Goal: Transaction & Acquisition: Book appointment/travel/reservation

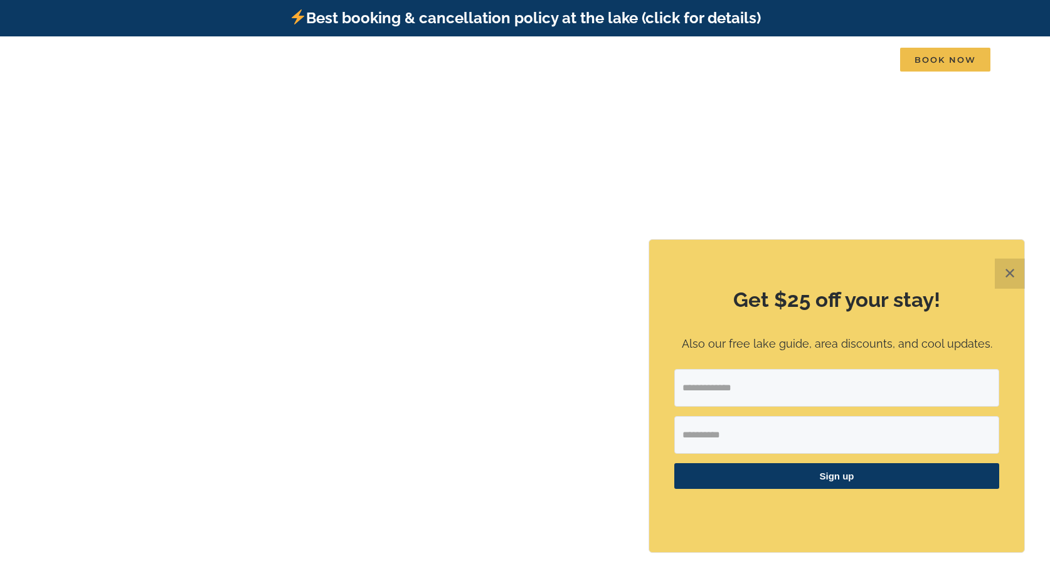
click at [1015, 268] on button "✕" at bounding box center [1010, 273] width 30 height 30
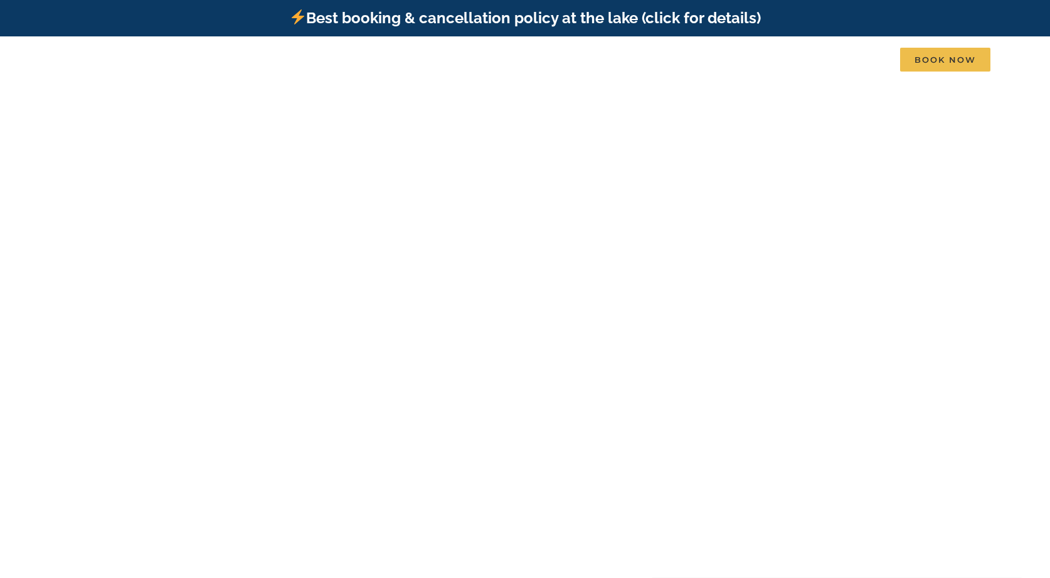
click at [624, 423] on div at bounding box center [525, 365] width 502 height 248
click at [619, 319] on div at bounding box center [525, 365] width 502 height 248
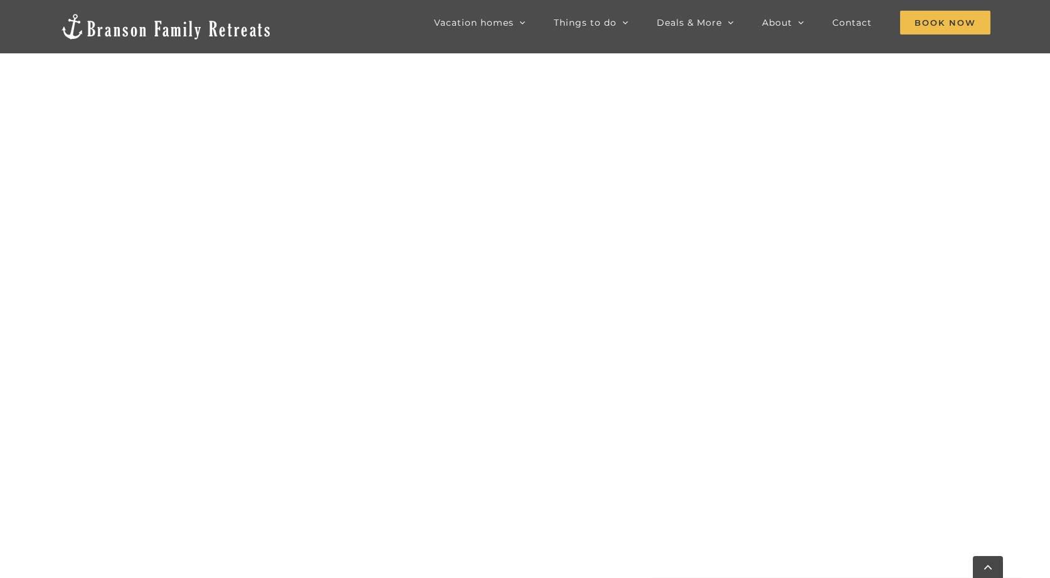
scroll to position [703, 0]
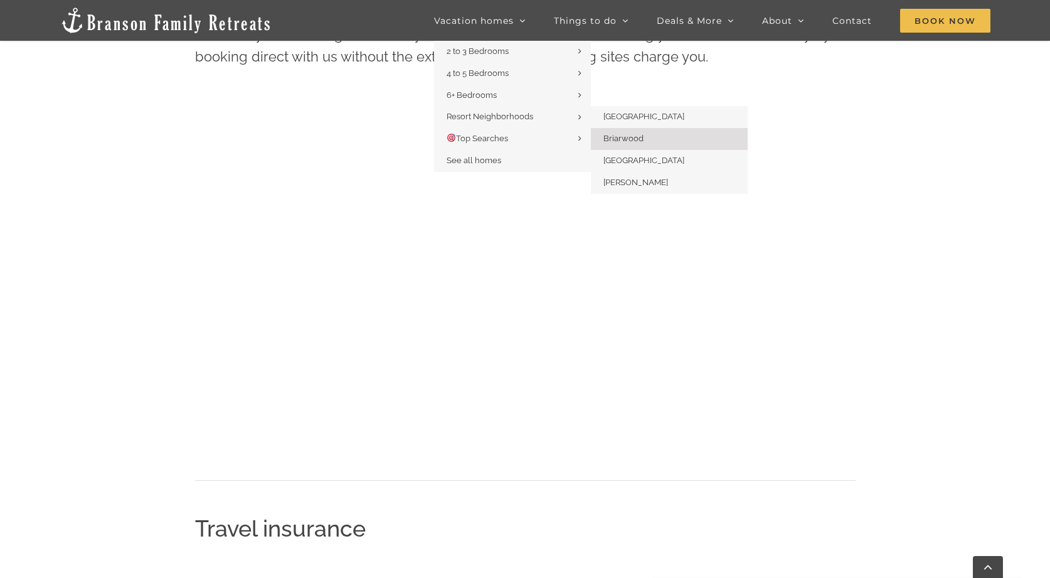
click at [628, 143] on span "Briarwood" at bounding box center [623, 138] width 40 height 9
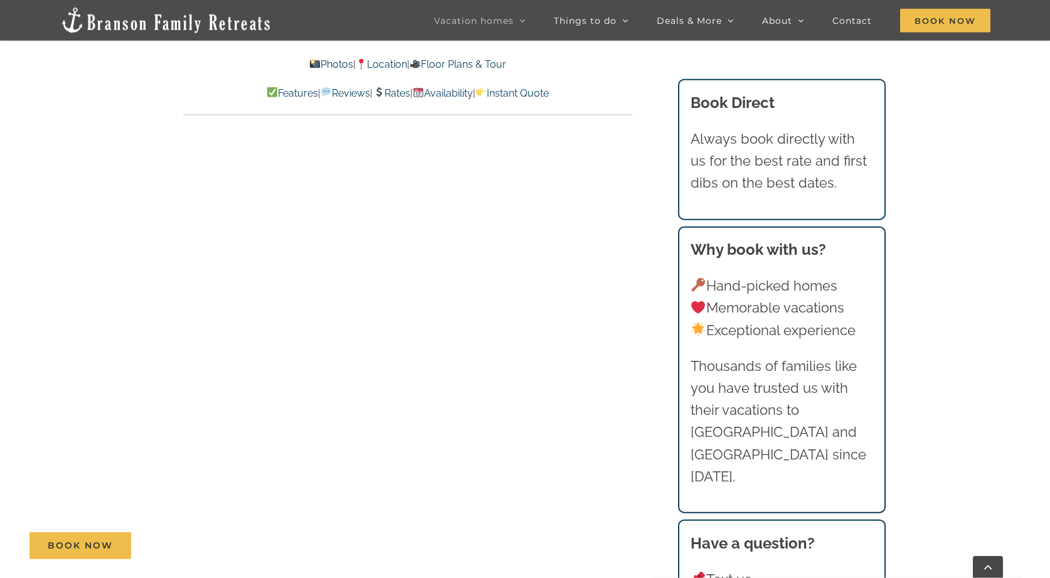
scroll to position [6651, 0]
click at [473, 95] on link "Availability" at bounding box center [443, 93] width 60 height 12
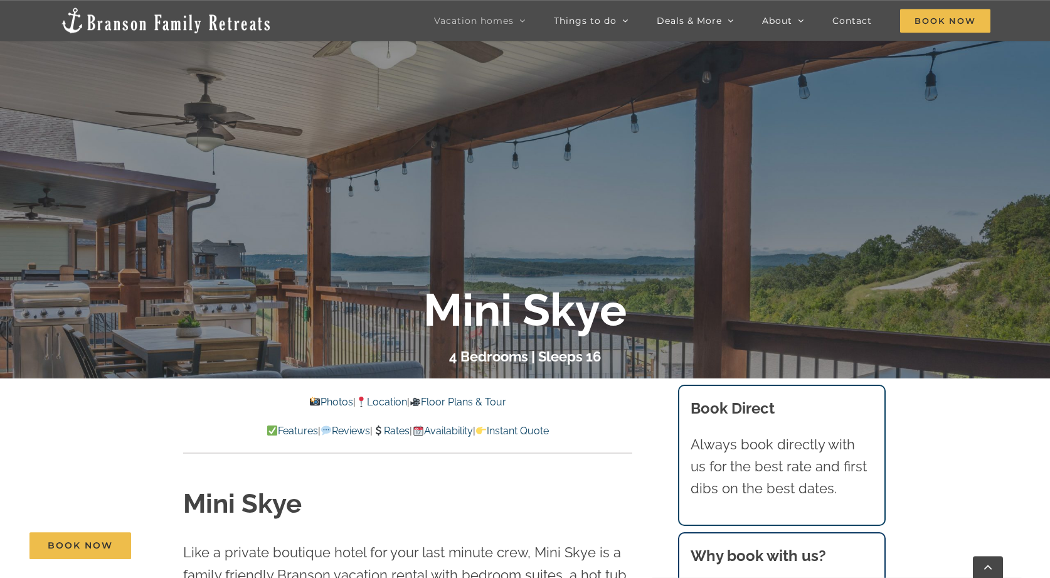
scroll to position [246, 0]
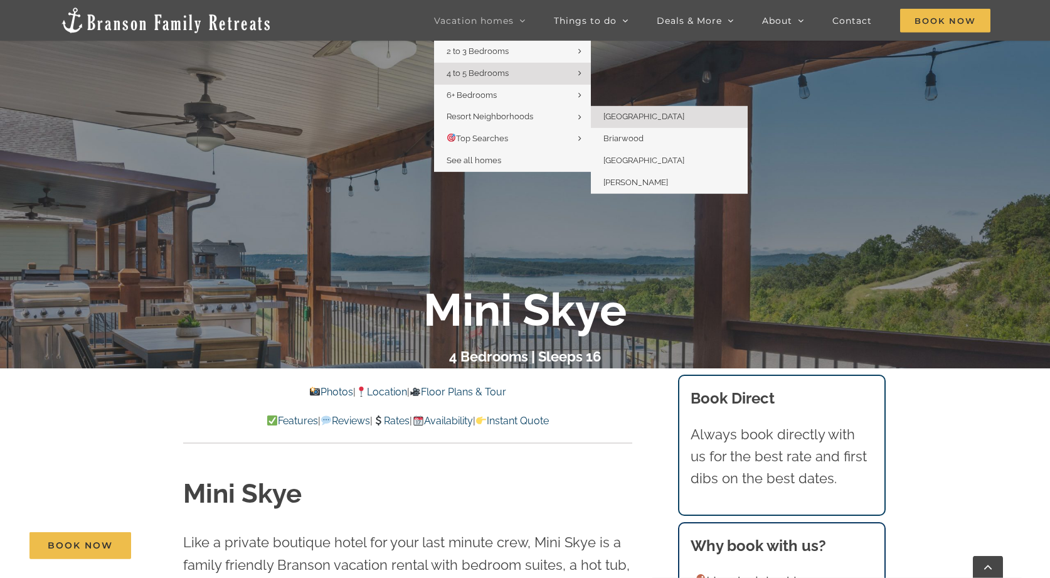
click at [610, 118] on span "[GEOGRAPHIC_DATA]" at bounding box center [643, 116] width 81 height 9
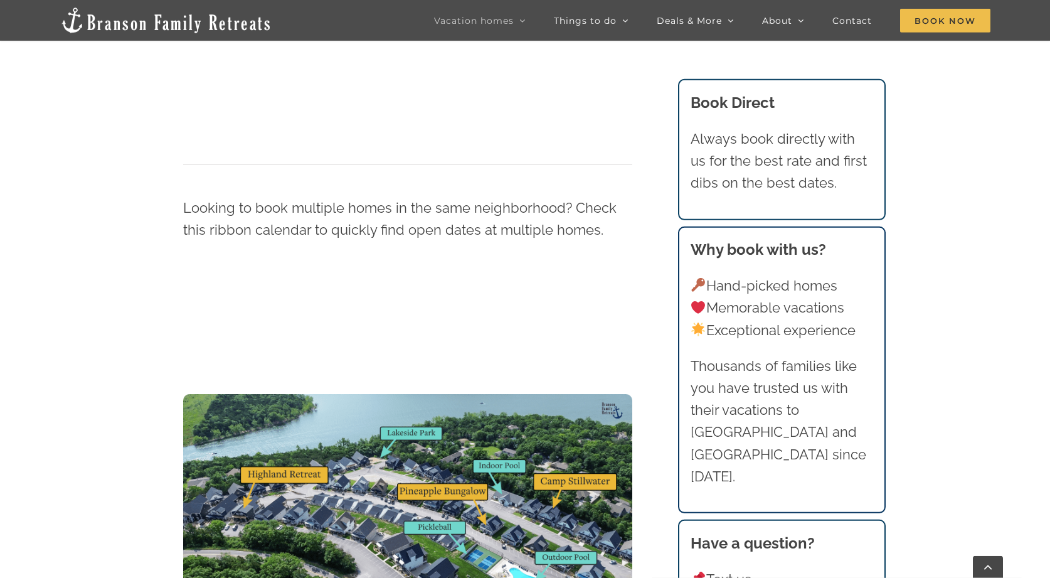
scroll to position [1319, 0]
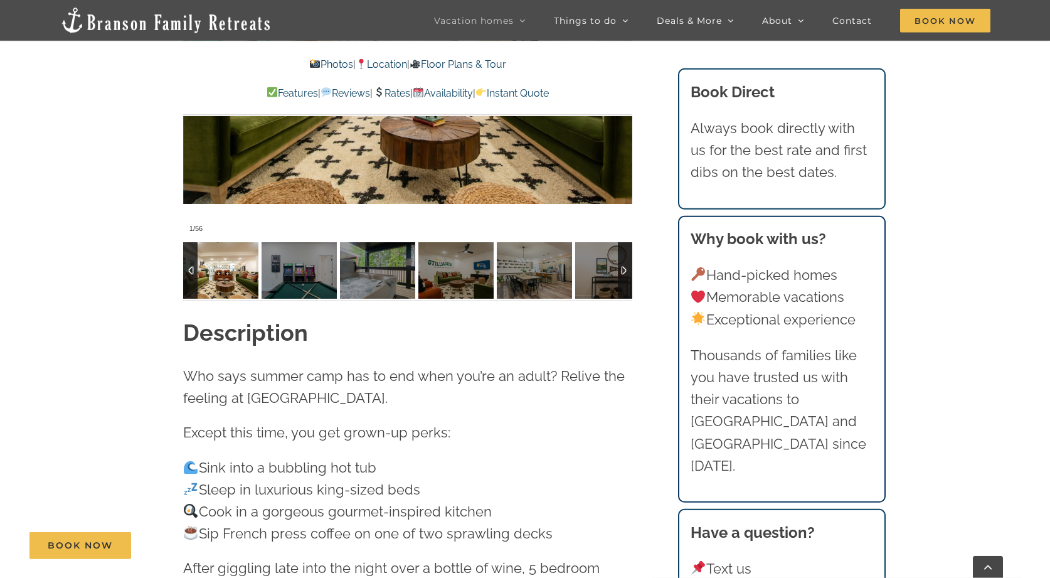
scroll to position [1228, 0]
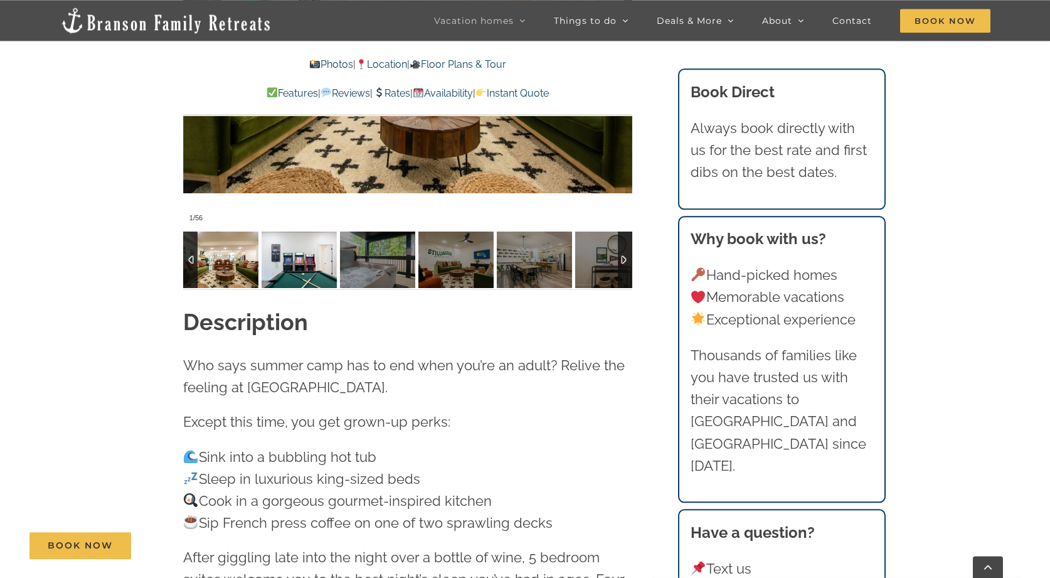
click at [303, 255] on img at bounding box center [298, 259] width 75 height 56
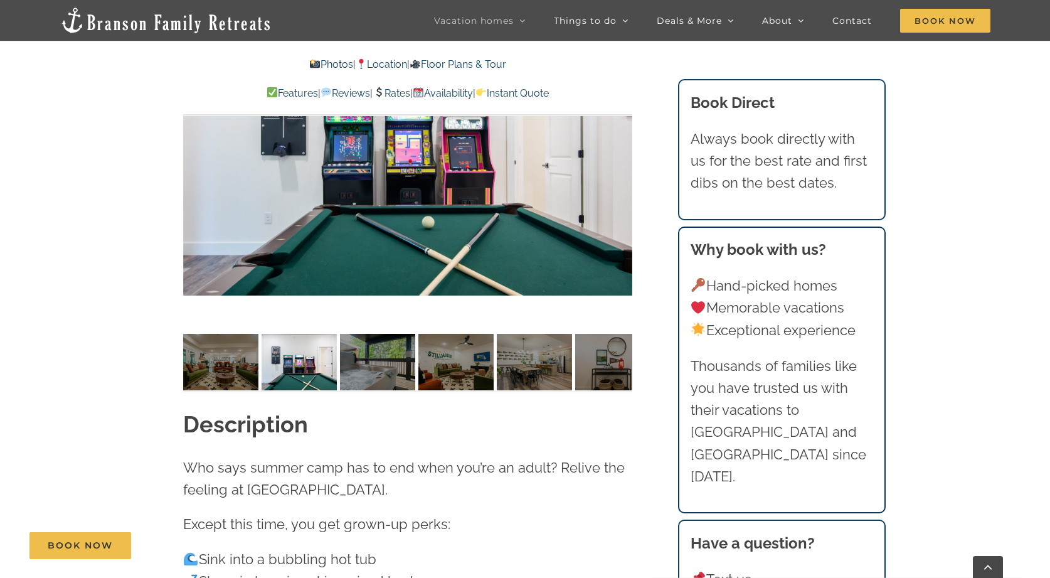
scroll to position [1017, 0]
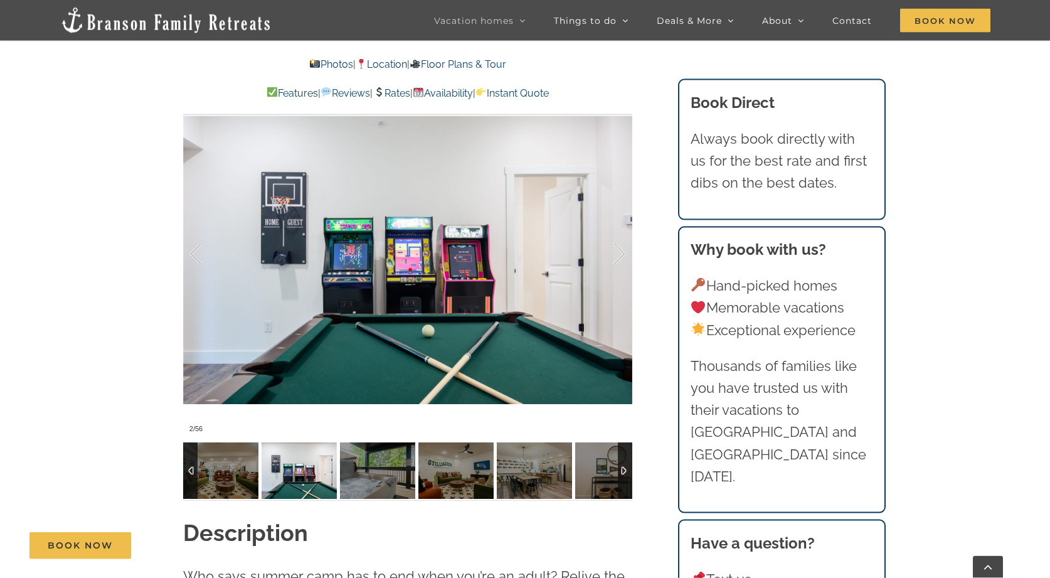
click at [624, 448] on div at bounding box center [625, 470] width 14 height 56
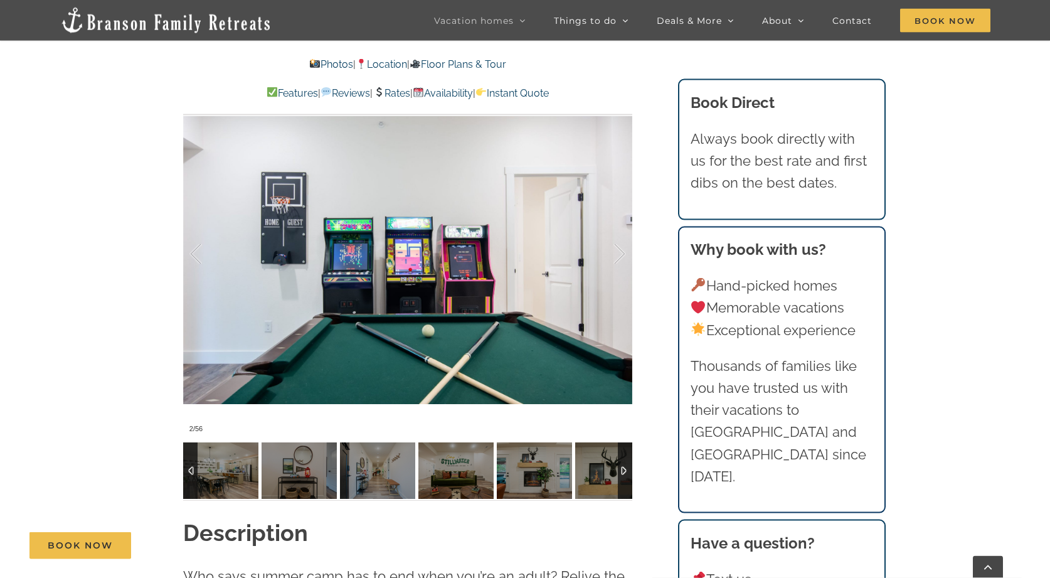
click at [624, 448] on div at bounding box center [625, 470] width 14 height 56
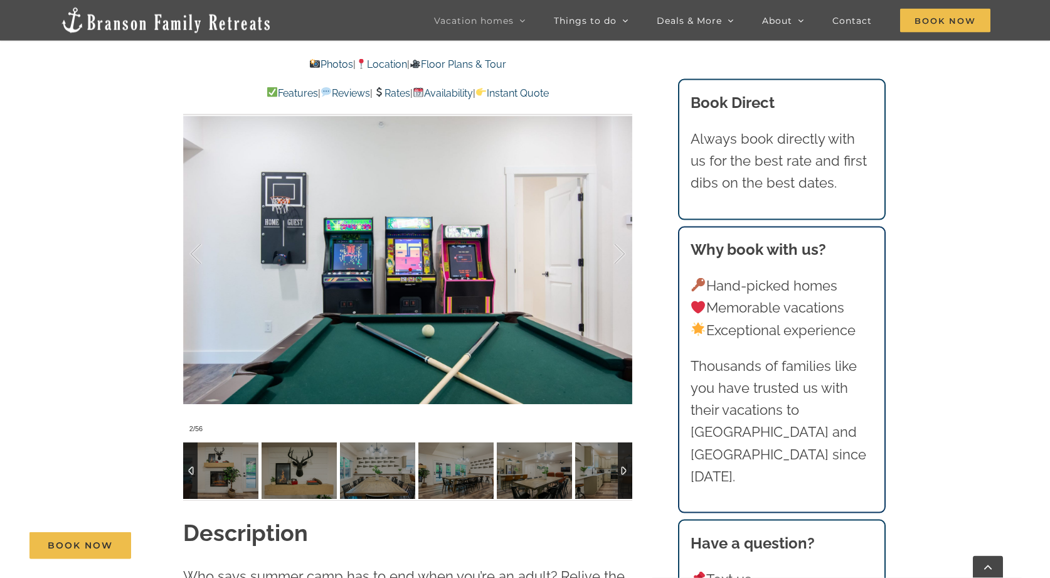
click at [624, 448] on div at bounding box center [625, 470] width 14 height 56
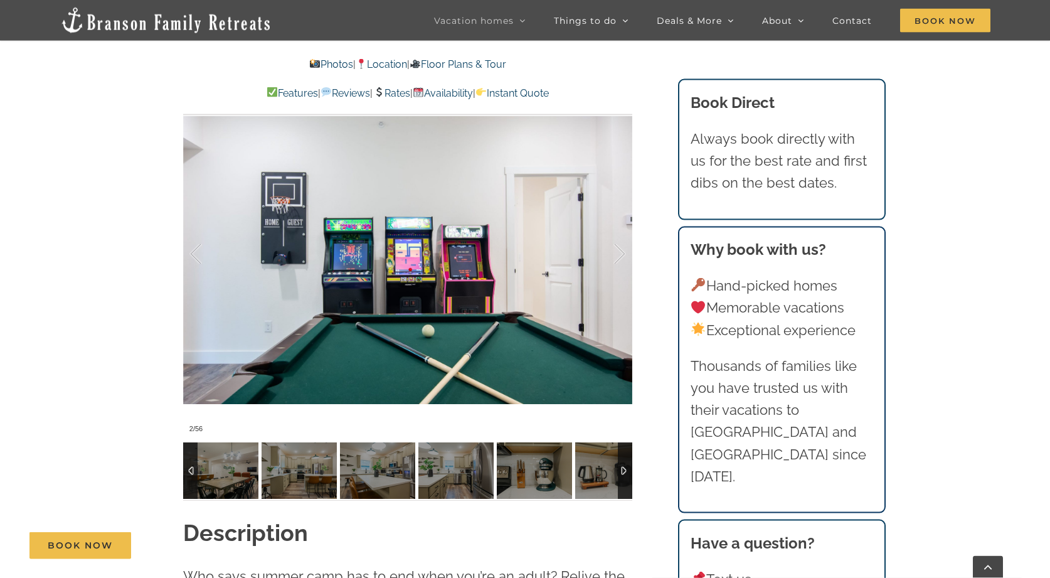
click at [624, 448] on div at bounding box center [625, 470] width 14 height 56
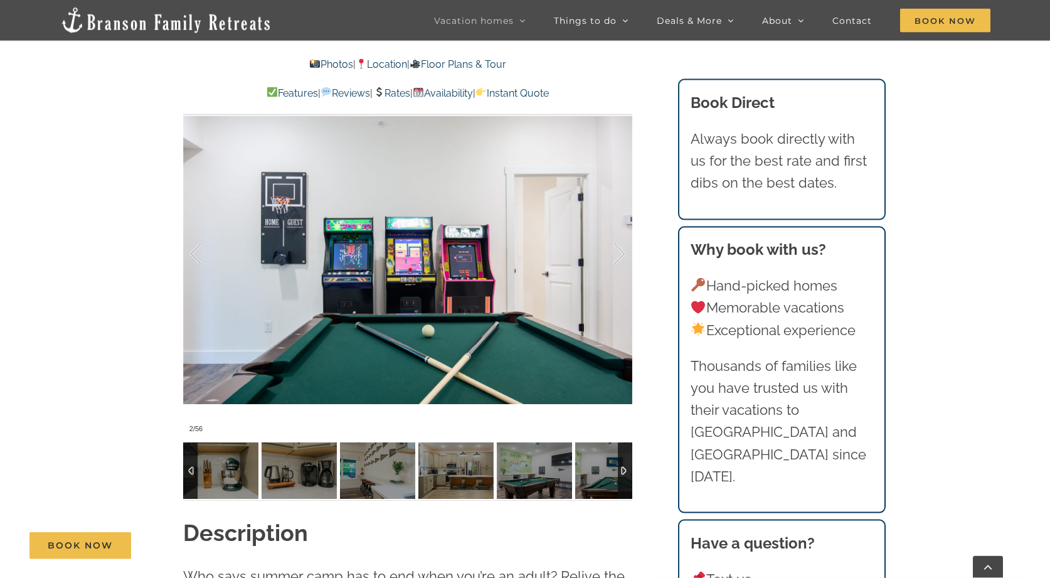
click at [624, 448] on div at bounding box center [625, 470] width 14 height 56
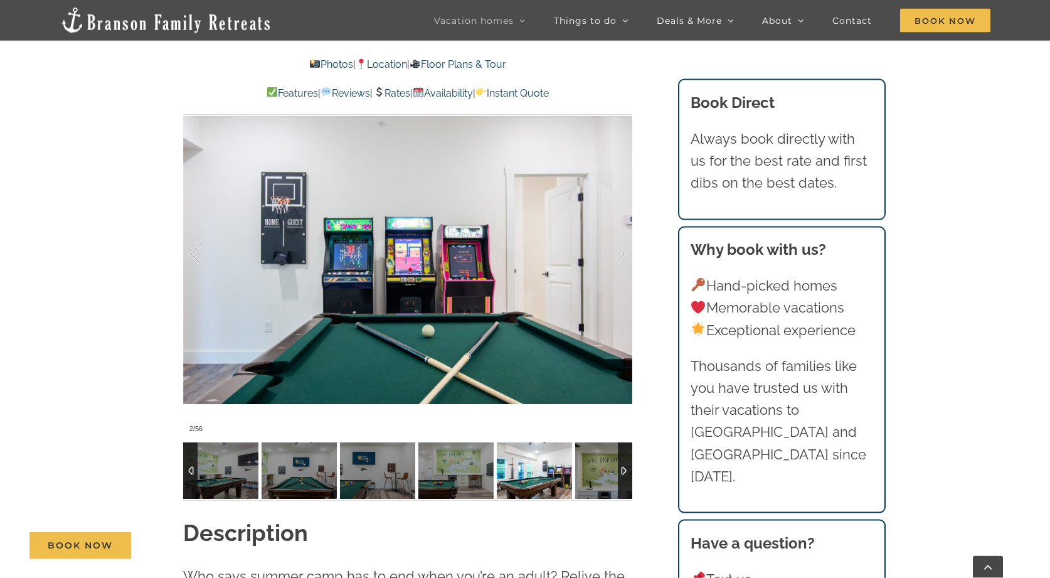
click at [520, 445] on img at bounding box center [534, 470] width 75 height 56
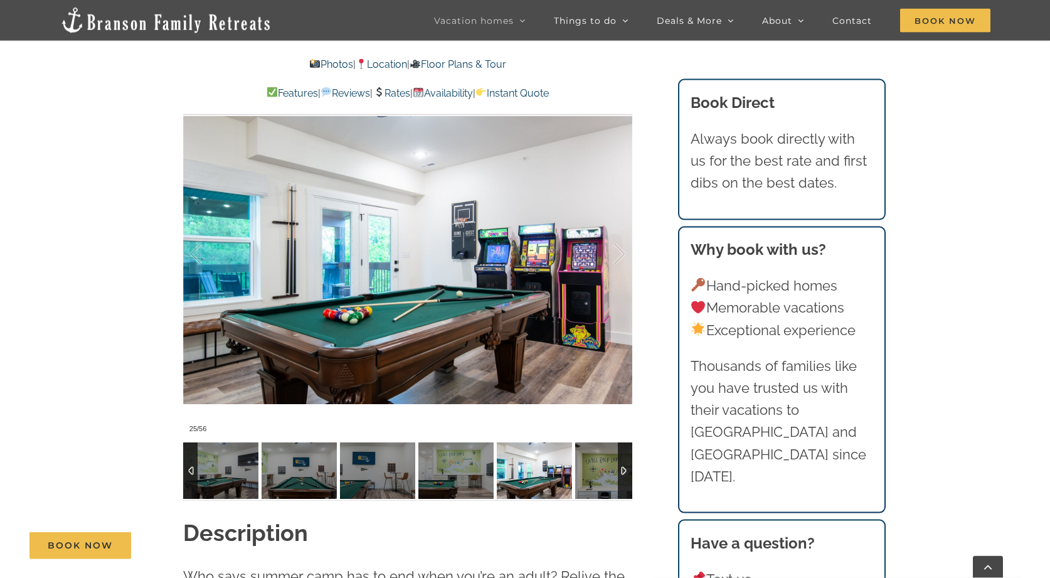
click at [626, 448] on div at bounding box center [625, 470] width 14 height 56
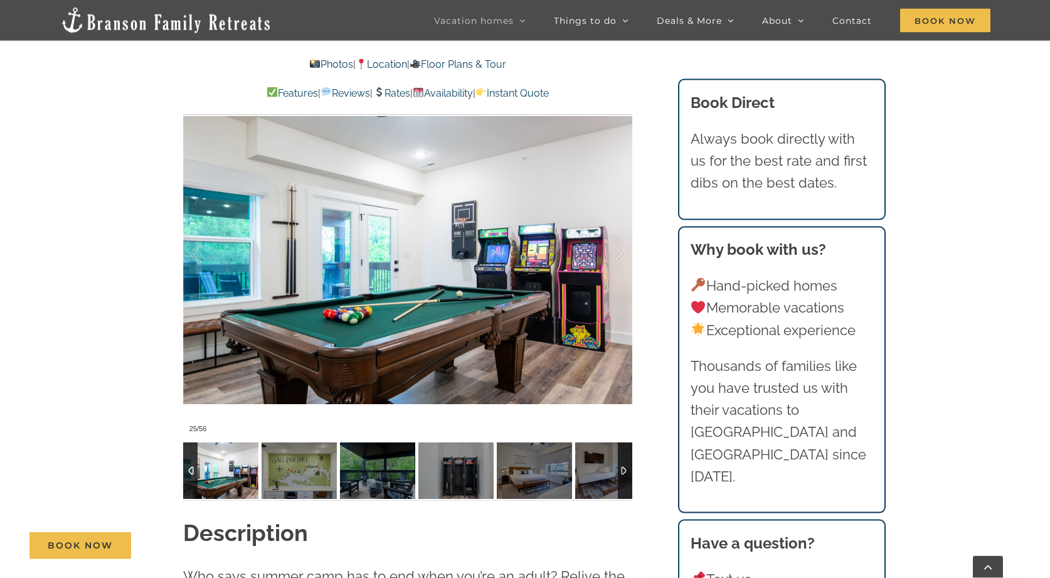
drag, startPoint x: 626, startPoint y: 448, endPoint x: 622, endPoint y: 467, distance: 19.2
click at [622, 467] on div at bounding box center [625, 470] width 14 height 56
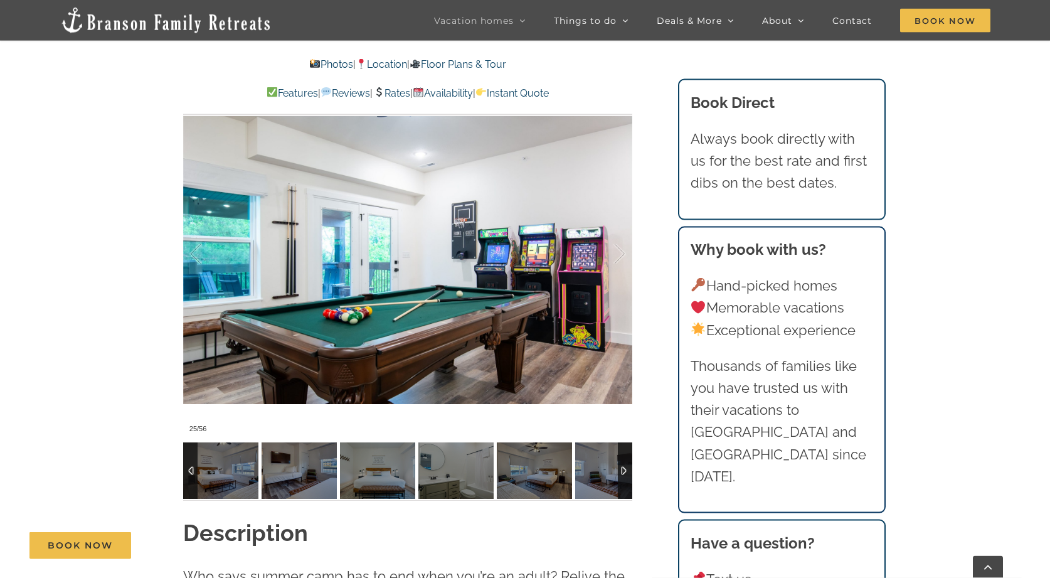
click at [622, 467] on div at bounding box center [625, 470] width 14 height 56
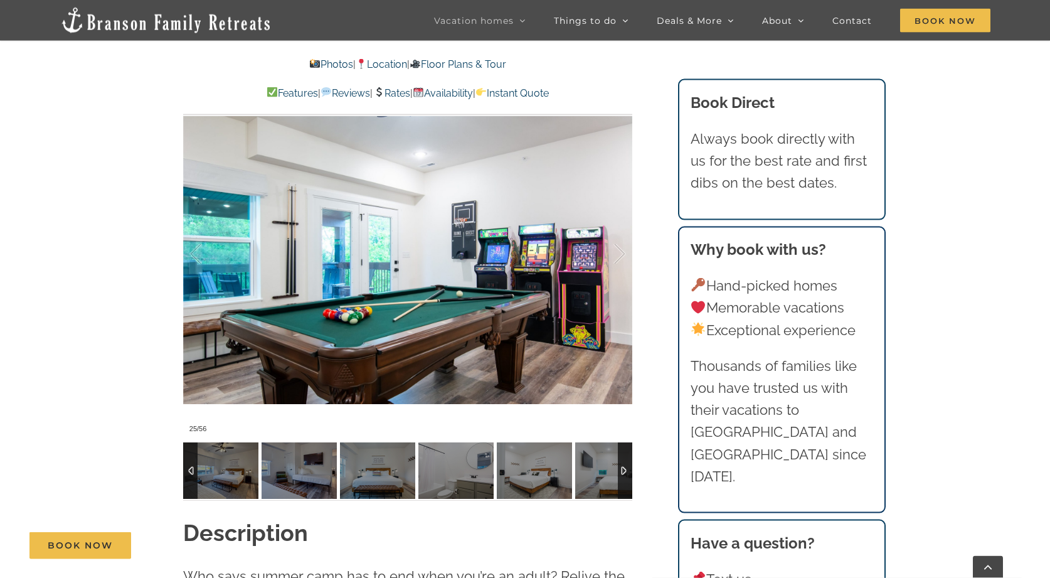
click at [622, 467] on div at bounding box center [625, 470] width 14 height 56
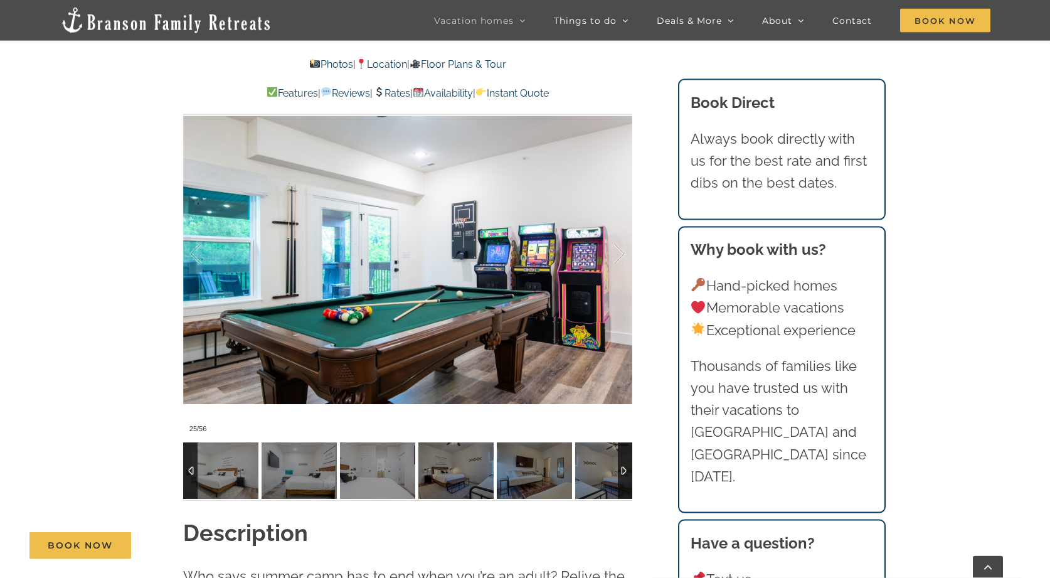
click at [622, 467] on div at bounding box center [625, 470] width 14 height 56
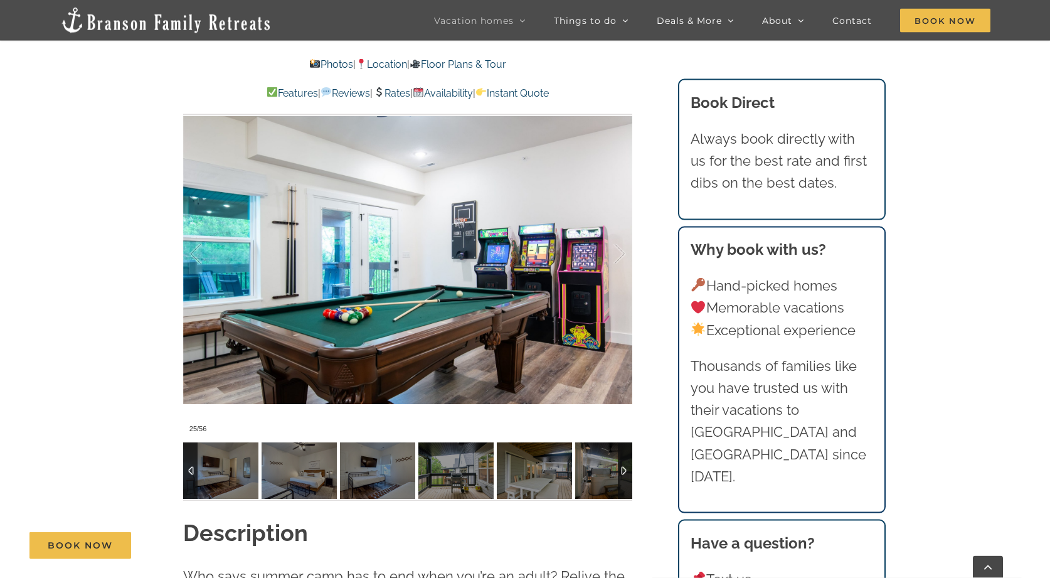
click at [622, 467] on div at bounding box center [625, 470] width 14 height 56
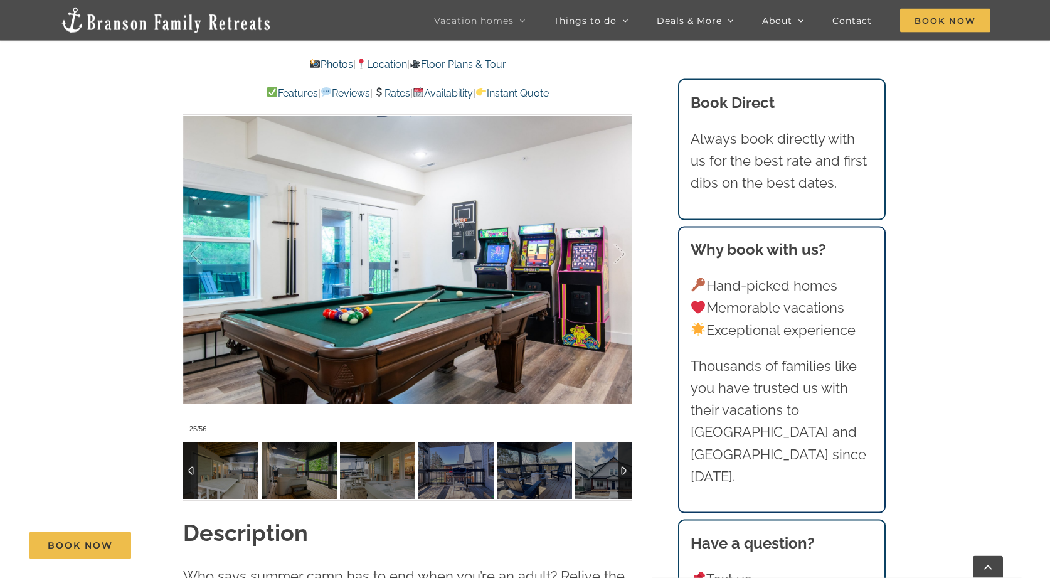
click at [622, 467] on div at bounding box center [625, 470] width 14 height 56
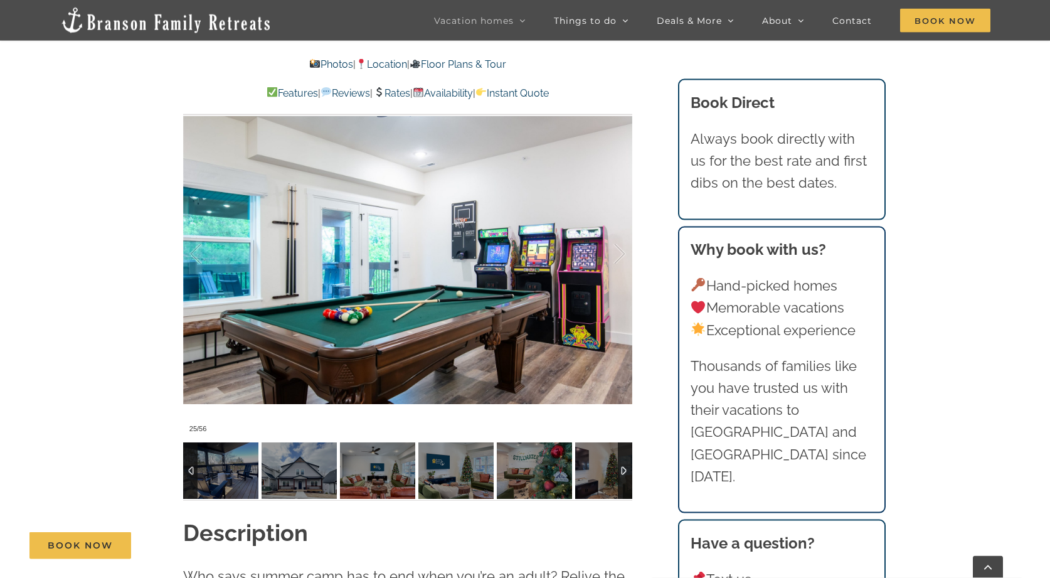
click at [622, 467] on div at bounding box center [625, 470] width 14 height 56
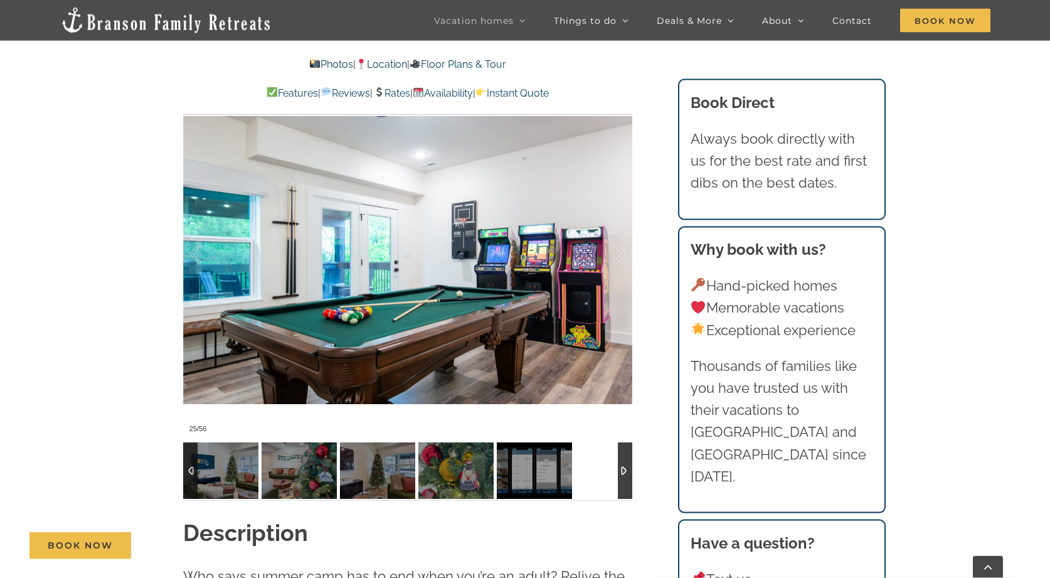
click at [622, 467] on div at bounding box center [625, 470] width 14 height 56
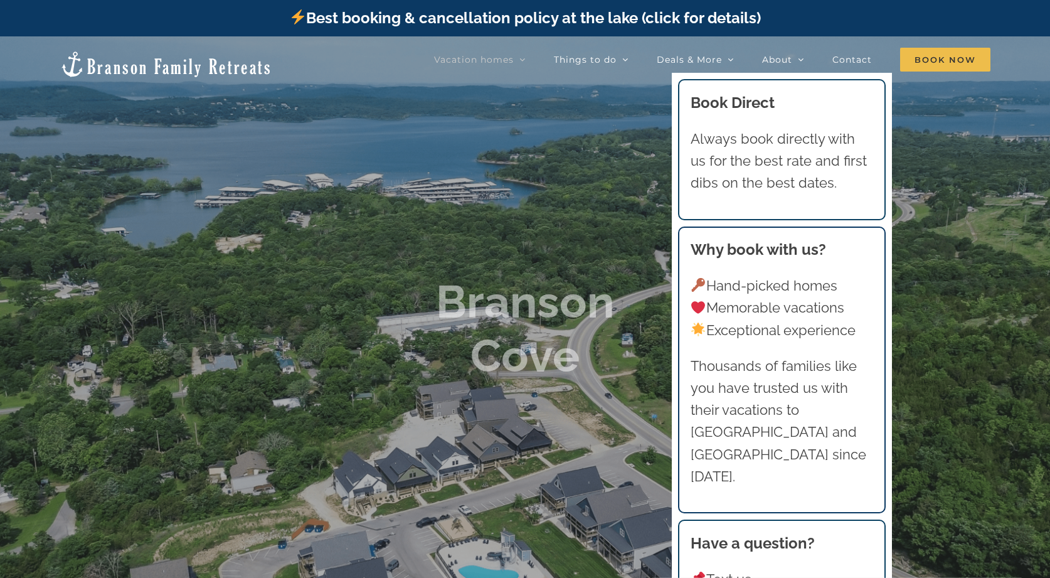
scroll to position [1319, 0]
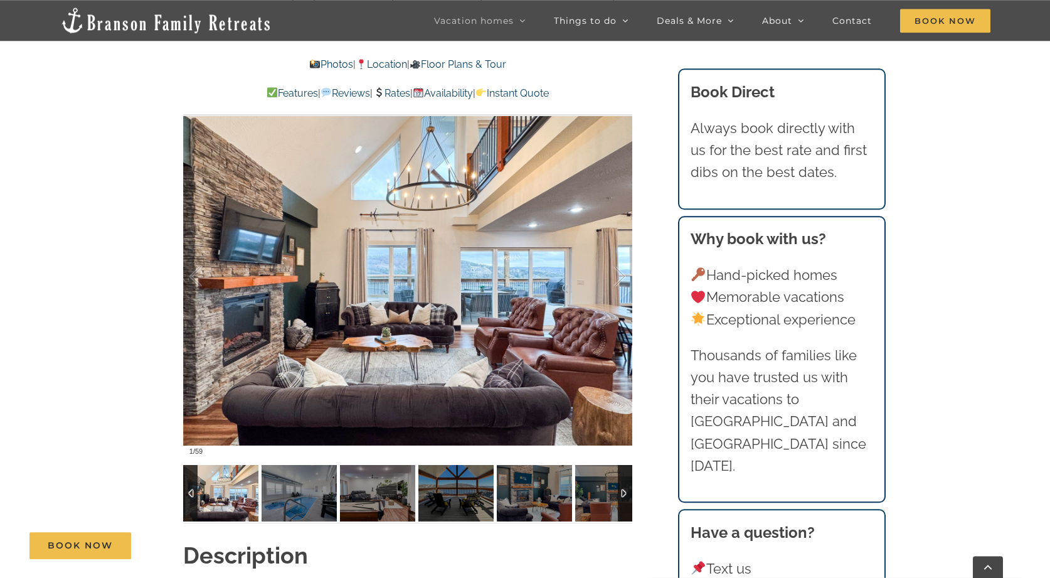
scroll to position [1070, 0]
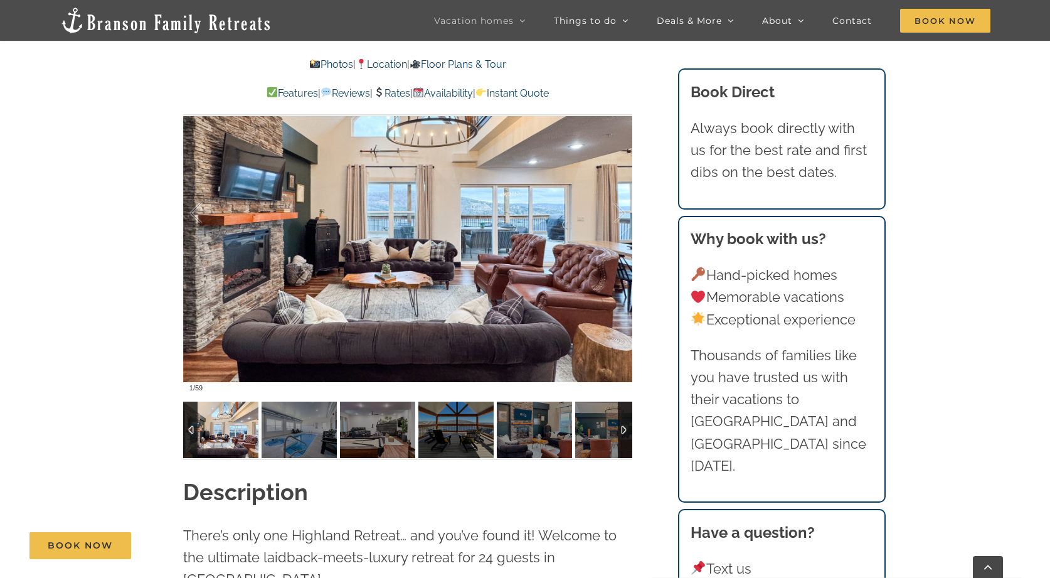
click at [623, 433] on div at bounding box center [625, 429] width 14 height 56
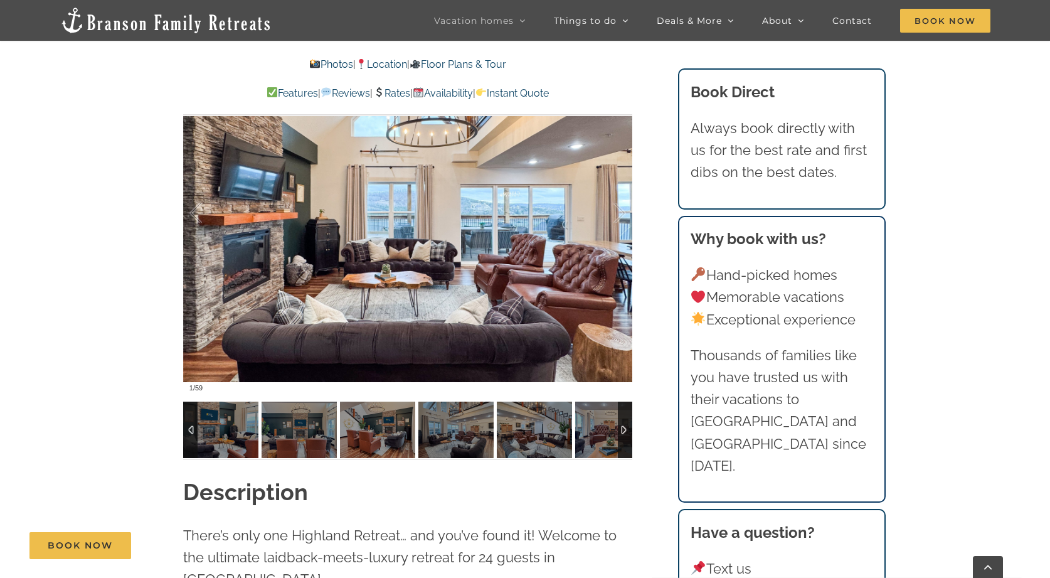
click at [623, 433] on div at bounding box center [625, 429] width 14 height 56
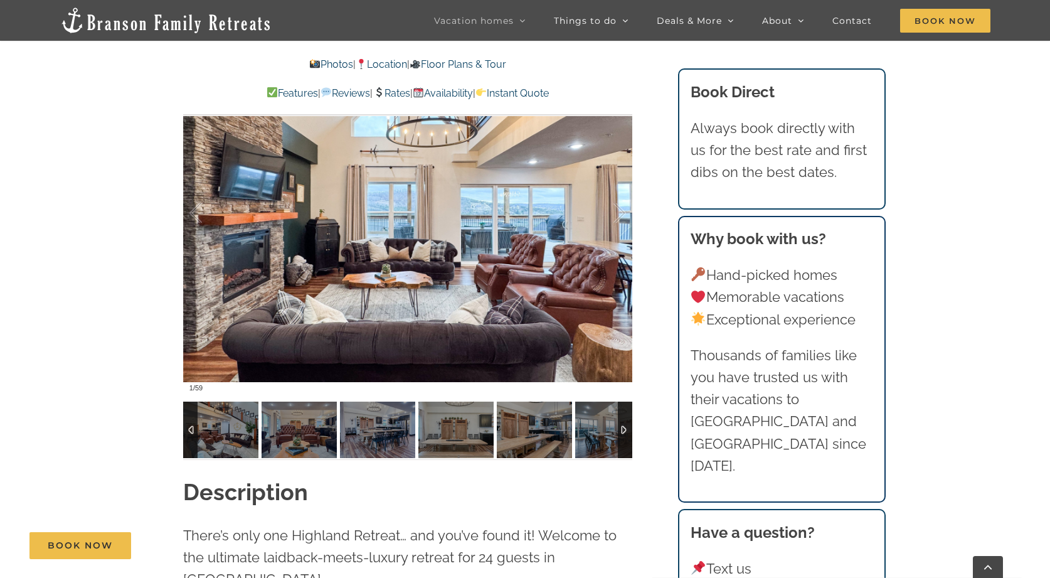
click at [623, 433] on div at bounding box center [625, 429] width 14 height 56
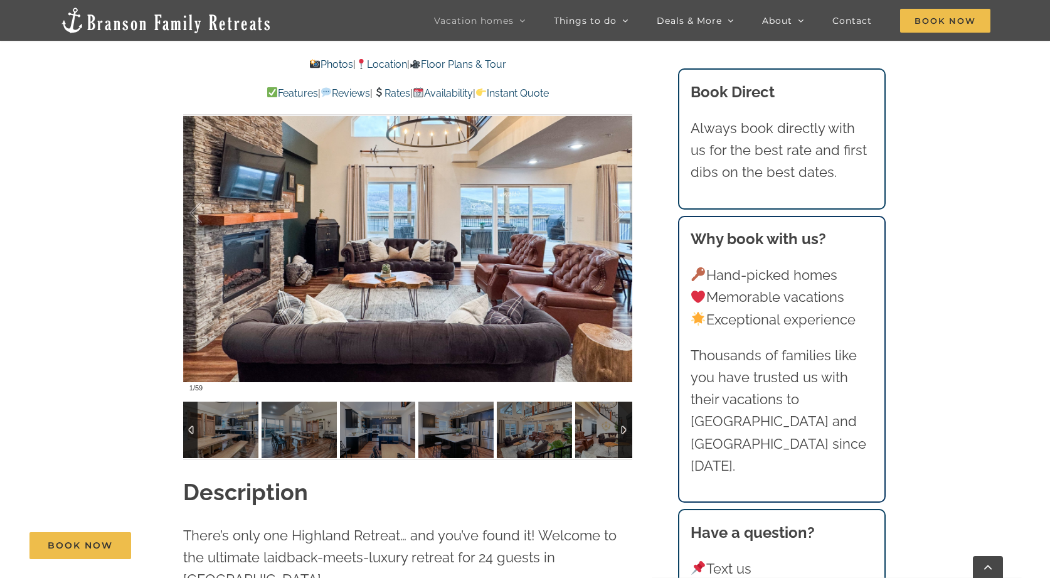
click at [623, 433] on div at bounding box center [625, 429] width 14 height 56
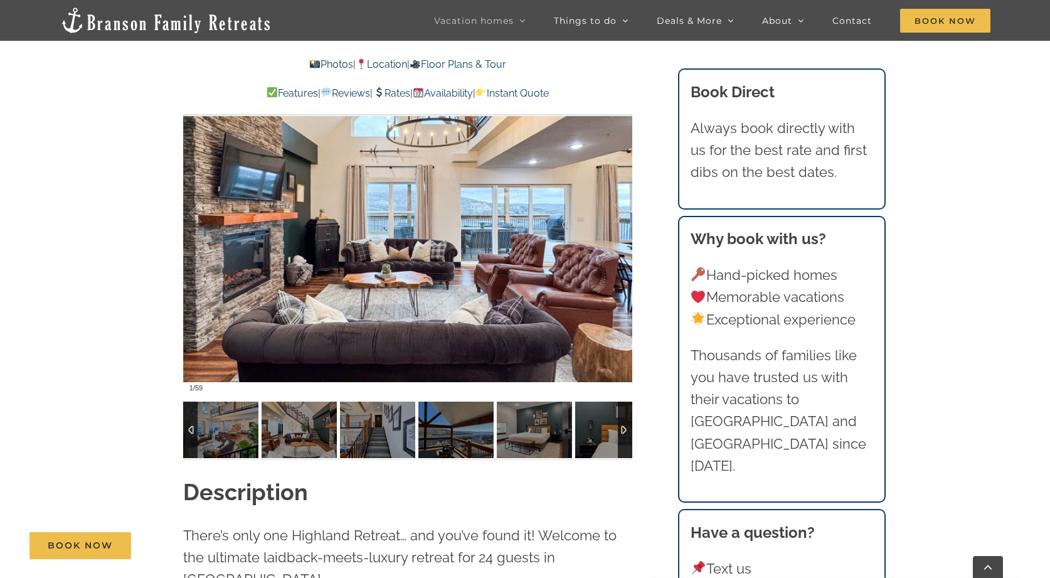
click at [623, 433] on div at bounding box center [625, 429] width 14 height 56
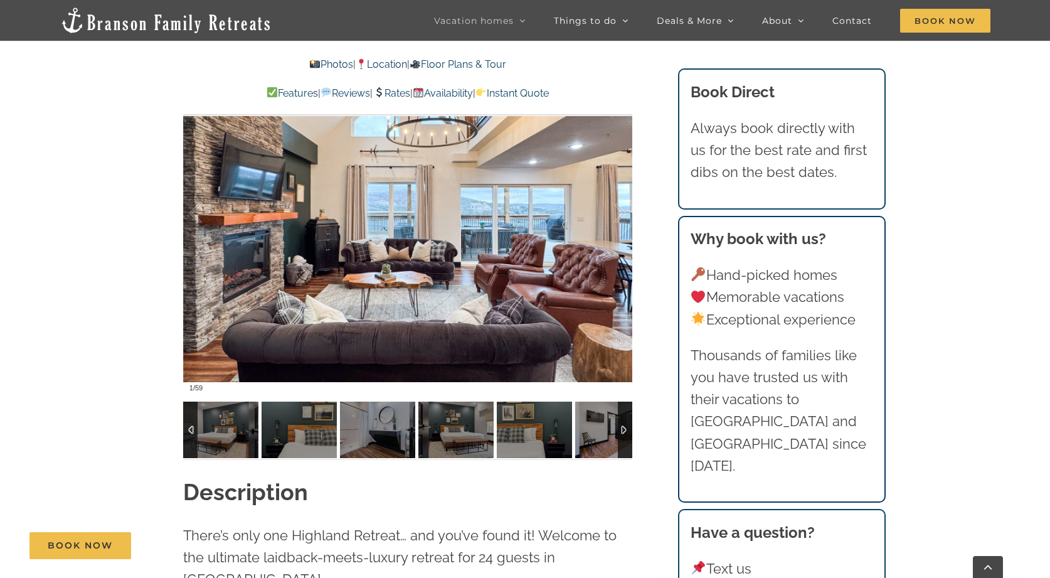
click at [623, 433] on div at bounding box center [625, 429] width 14 height 56
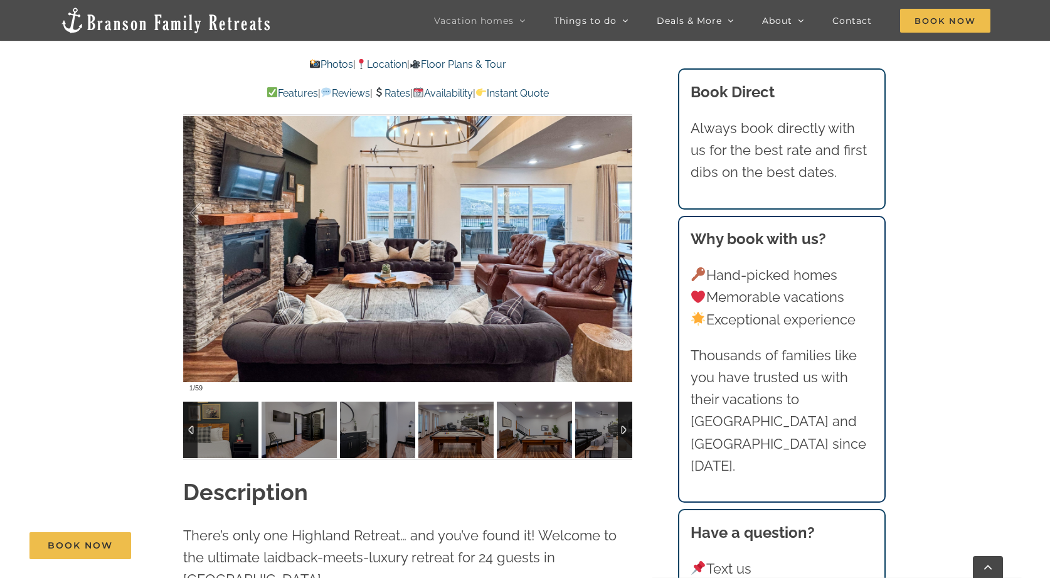
click at [623, 433] on div at bounding box center [625, 429] width 14 height 56
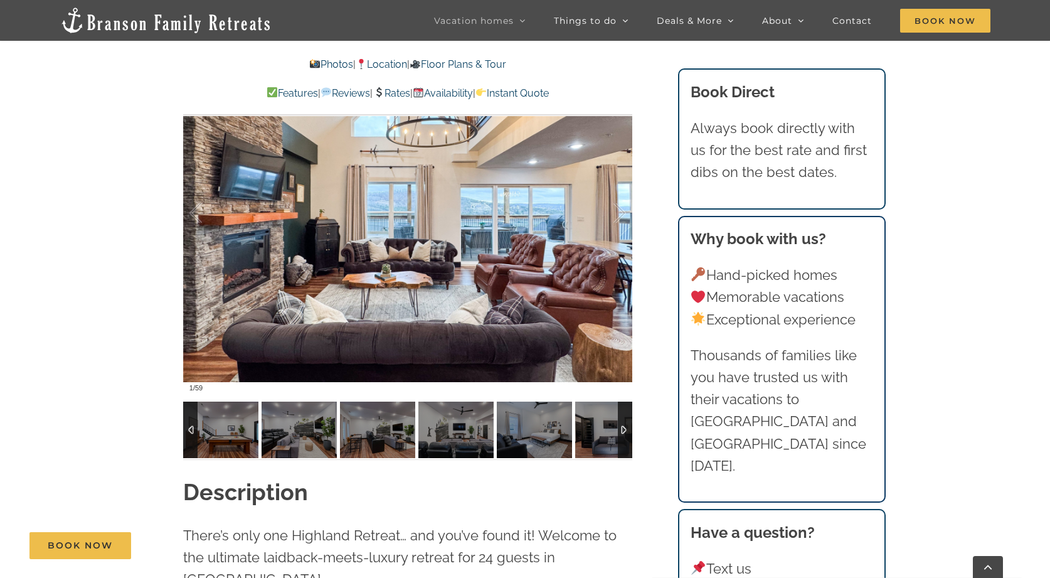
click at [186, 435] on div at bounding box center [190, 429] width 14 height 56
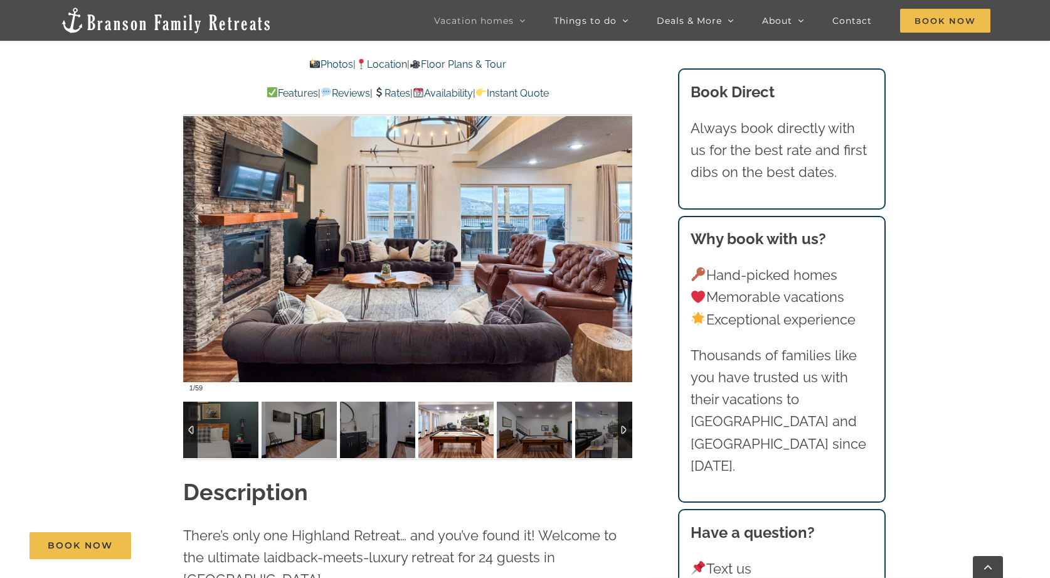
click at [433, 436] on img at bounding box center [455, 429] width 75 height 56
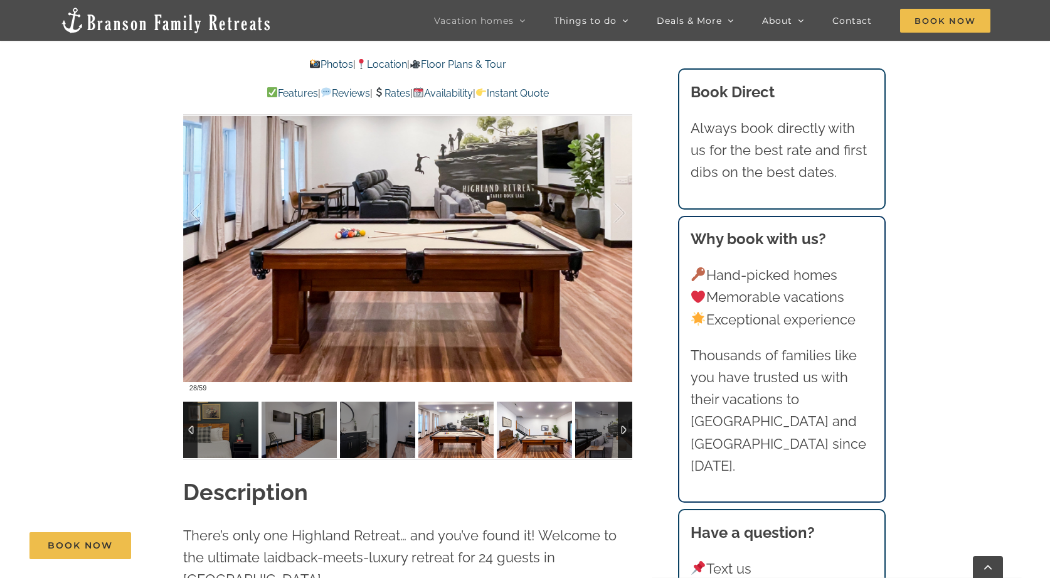
click at [517, 435] on img at bounding box center [534, 429] width 75 height 56
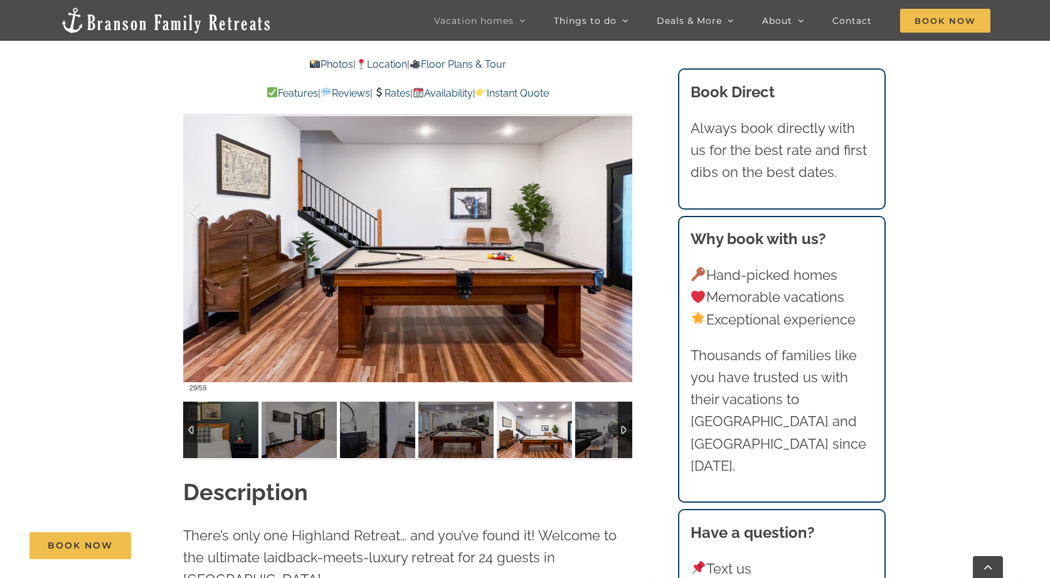
click at [623, 429] on div at bounding box center [625, 429] width 14 height 56
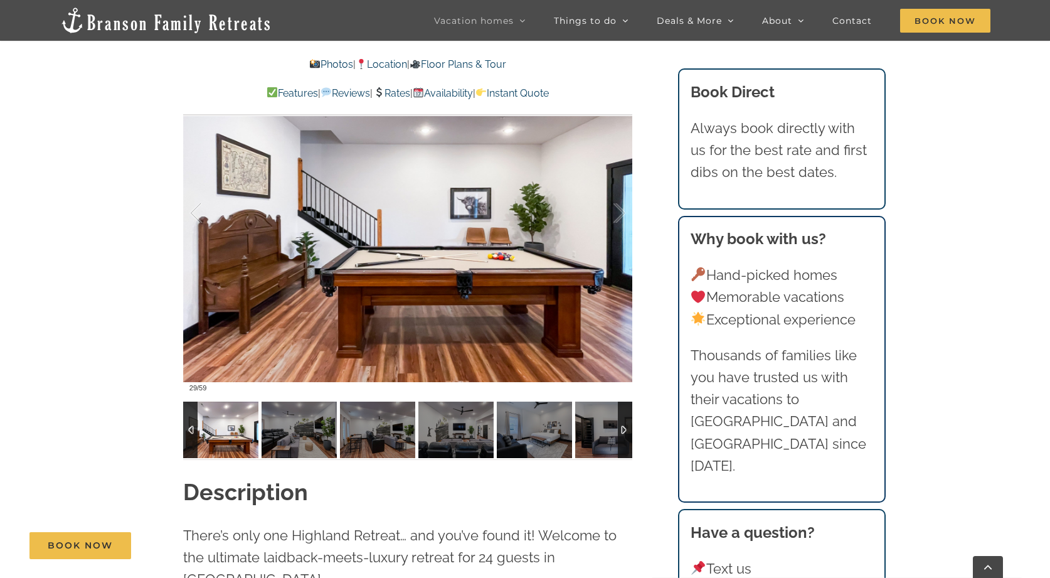
click at [623, 429] on div at bounding box center [625, 429] width 14 height 56
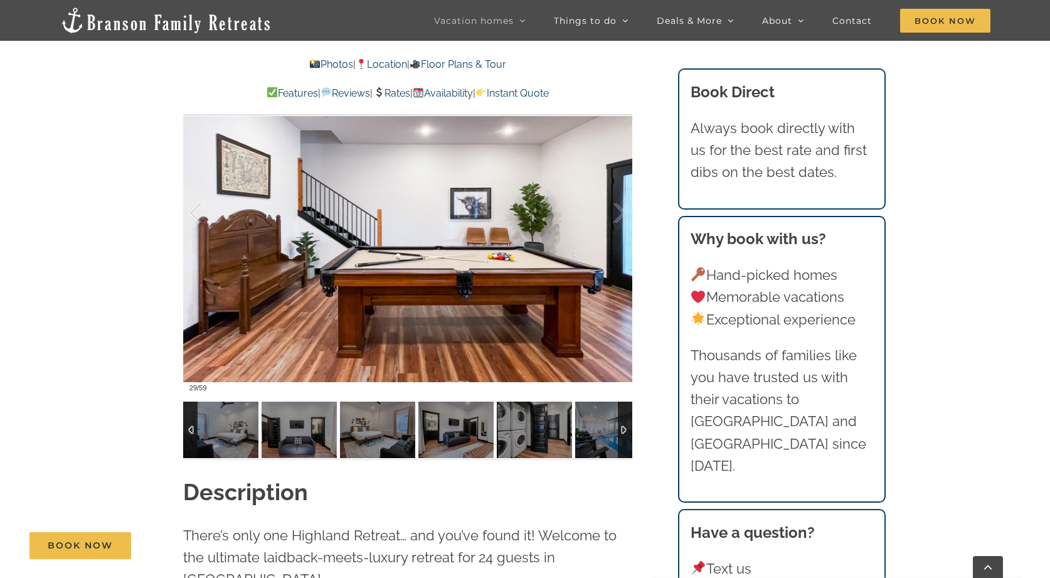
click at [623, 429] on div at bounding box center [625, 429] width 14 height 56
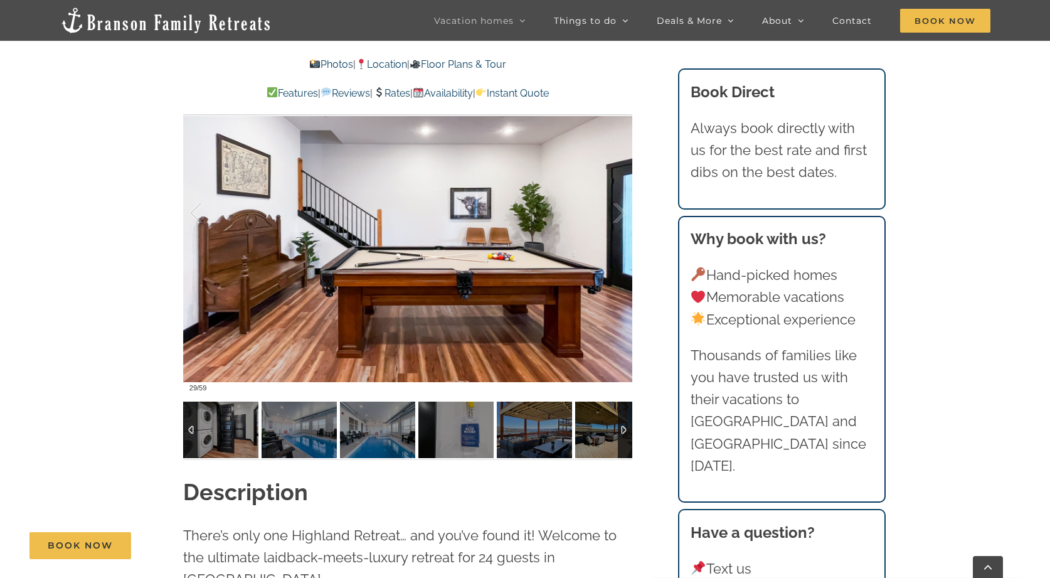
click at [623, 429] on div at bounding box center [625, 429] width 14 height 56
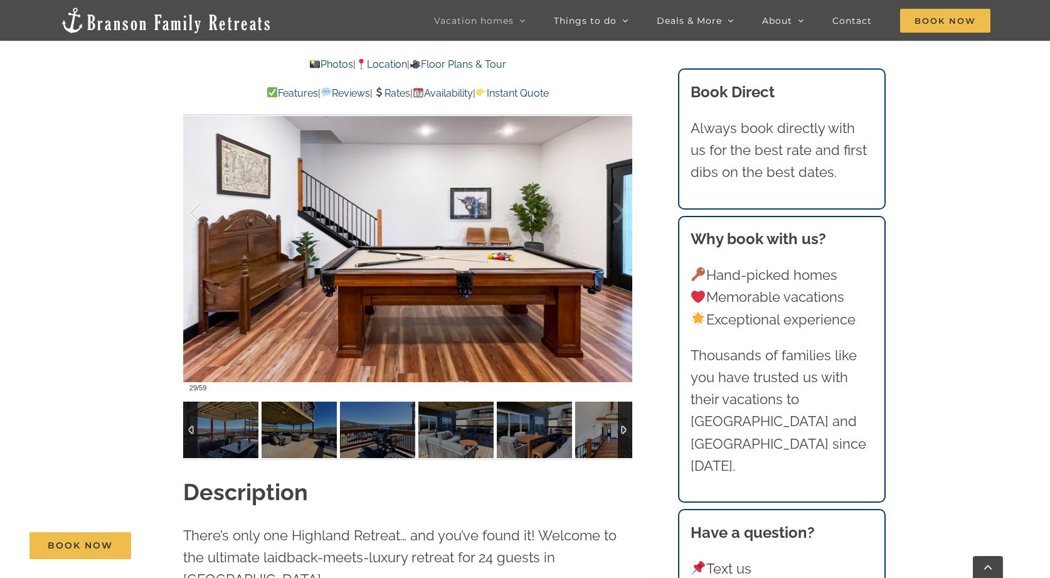
click at [623, 429] on div at bounding box center [625, 429] width 14 height 56
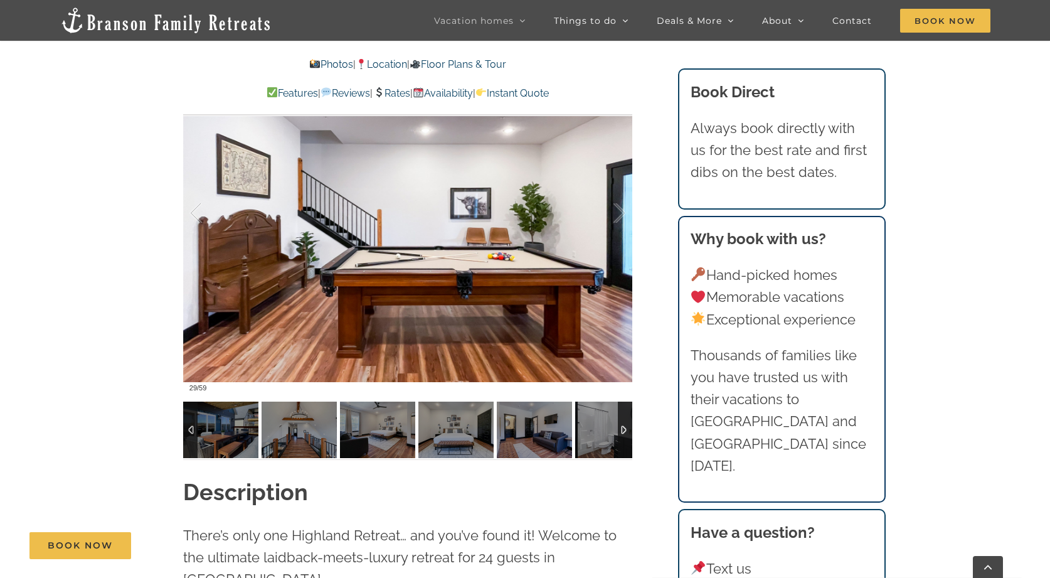
click at [623, 429] on div at bounding box center [625, 429] width 14 height 56
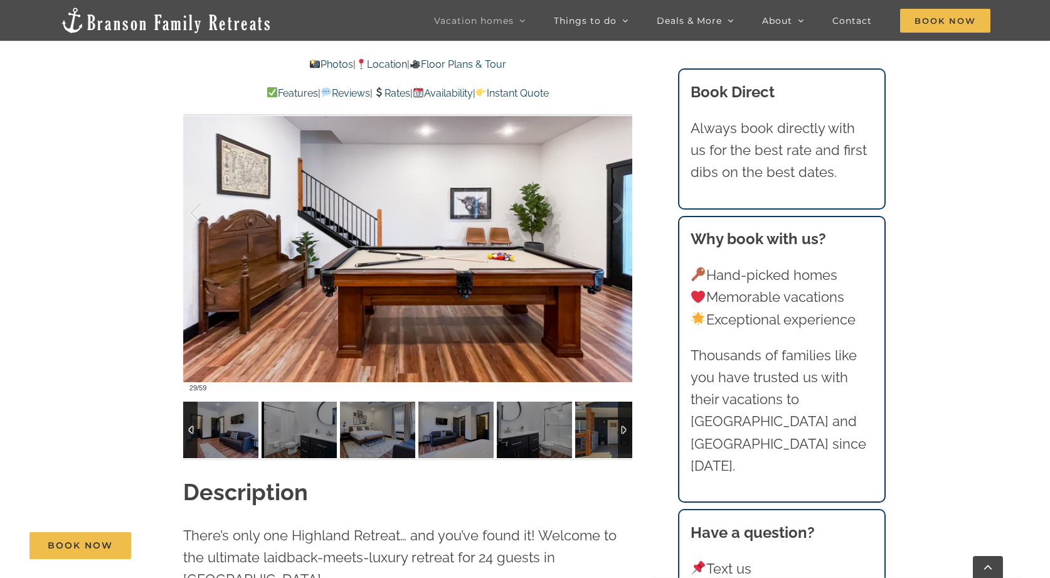
click at [623, 429] on div at bounding box center [625, 429] width 14 height 56
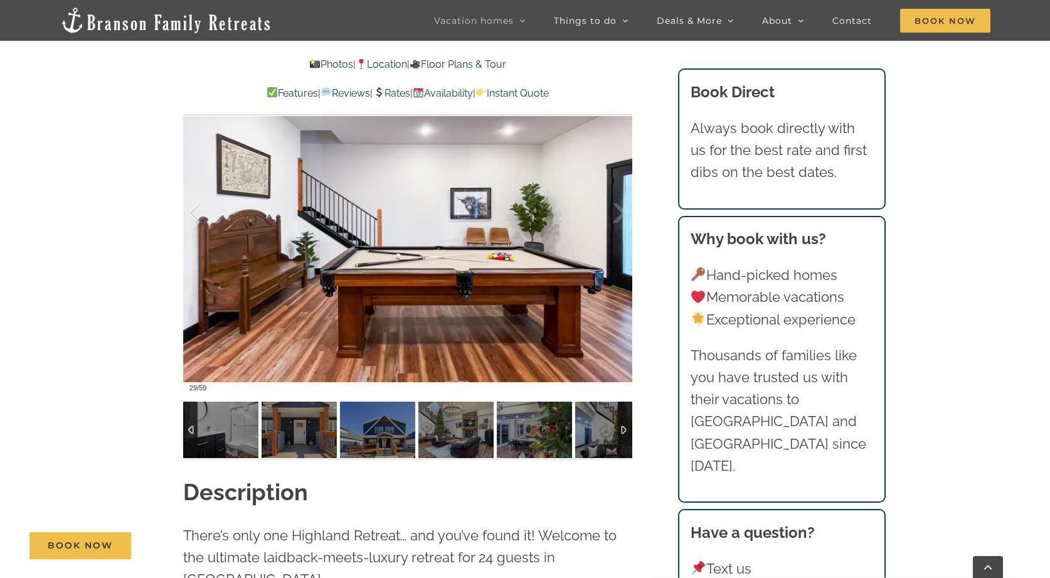
click at [623, 429] on div at bounding box center [625, 429] width 14 height 56
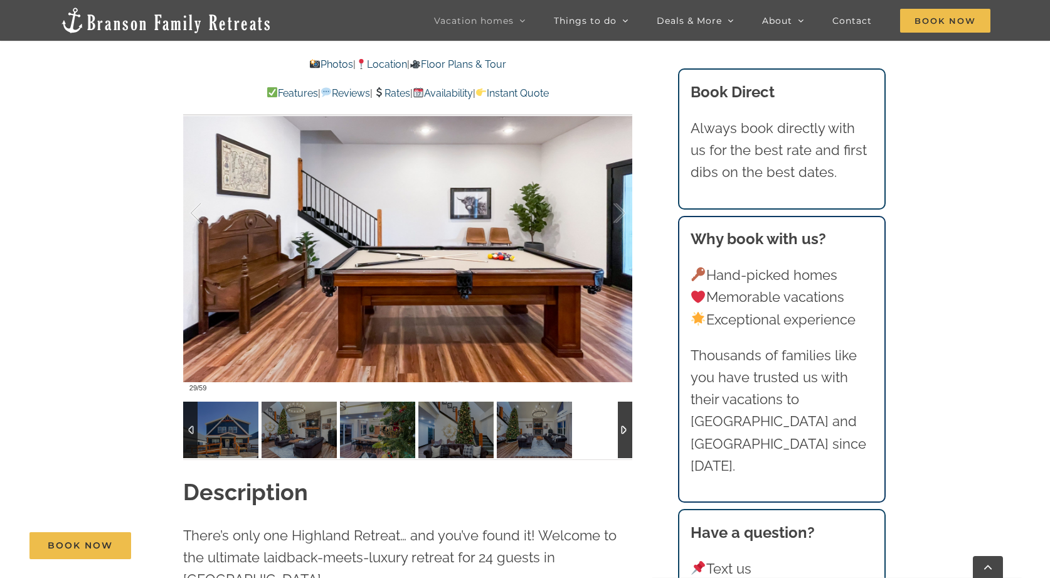
click at [623, 429] on div at bounding box center [625, 429] width 14 height 56
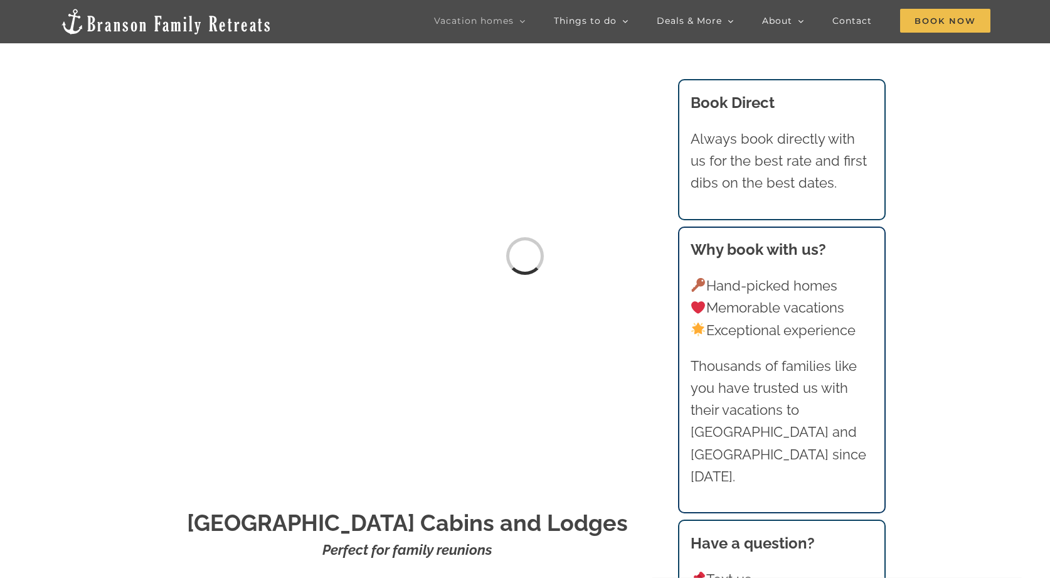
scroll to position [1319, 0]
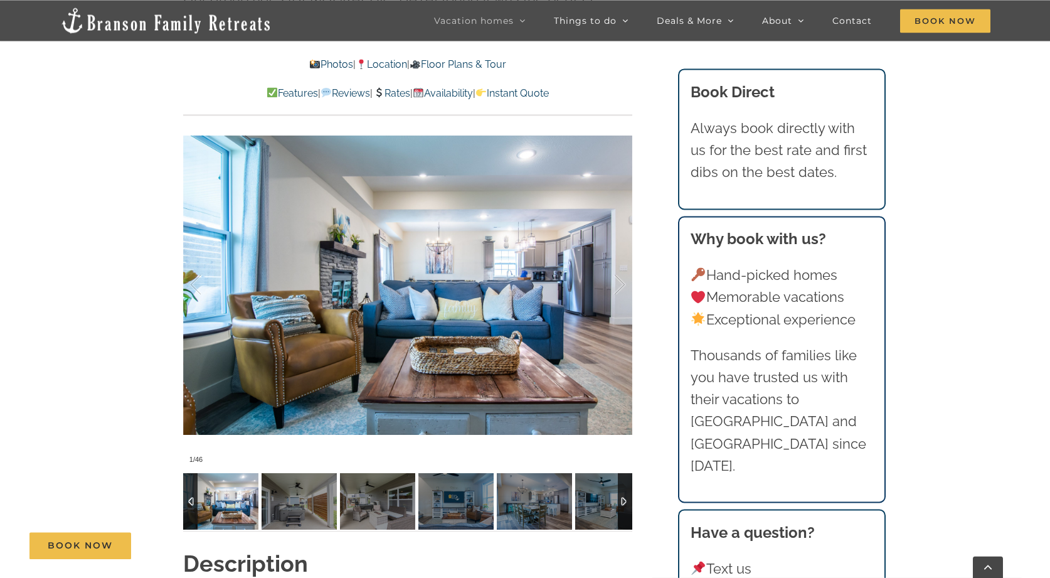
scroll to position [1062, 0]
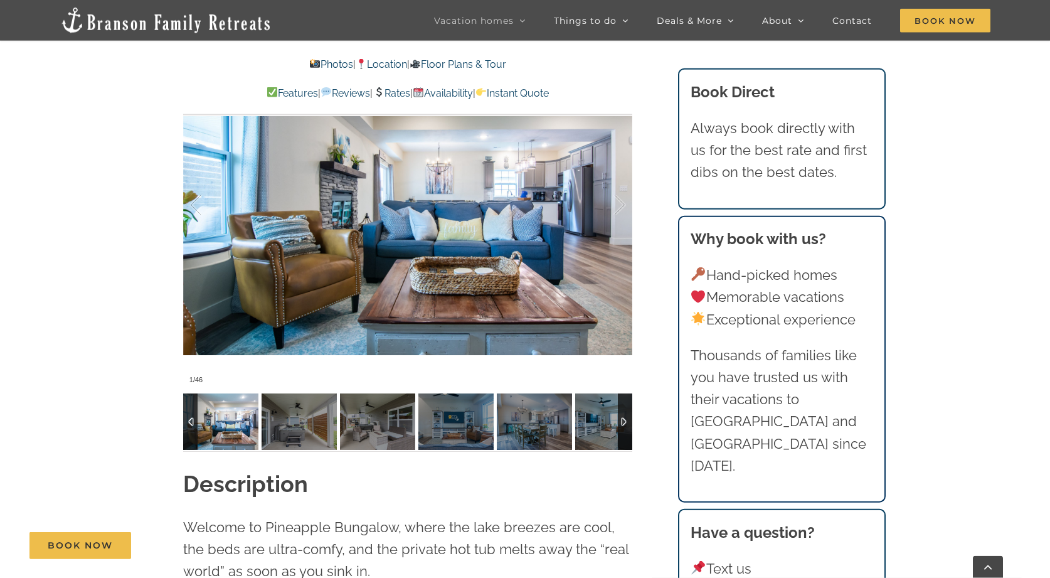
click at [624, 400] on div at bounding box center [625, 421] width 14 height 56
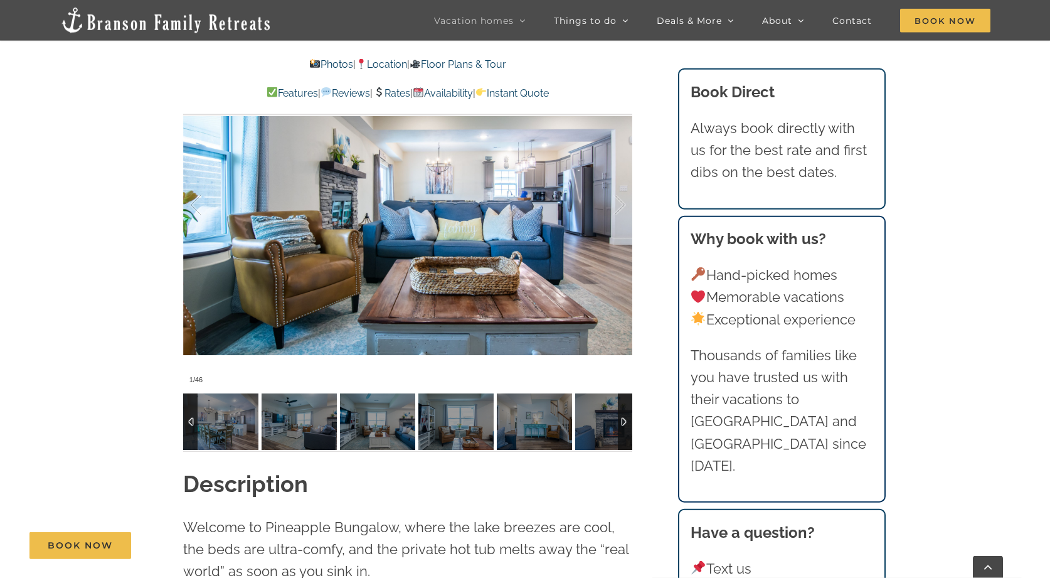
click at [624, 400] on div at bounding box center [625, 421] width 14 height 56
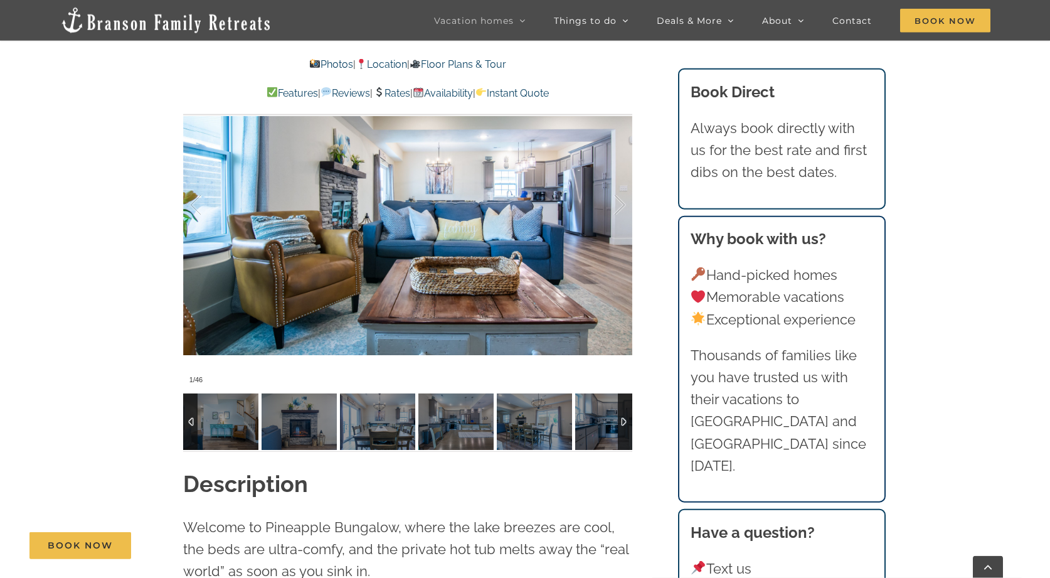
click at [624, 400] on div at bounding box center [625, 421] width 14 height 56
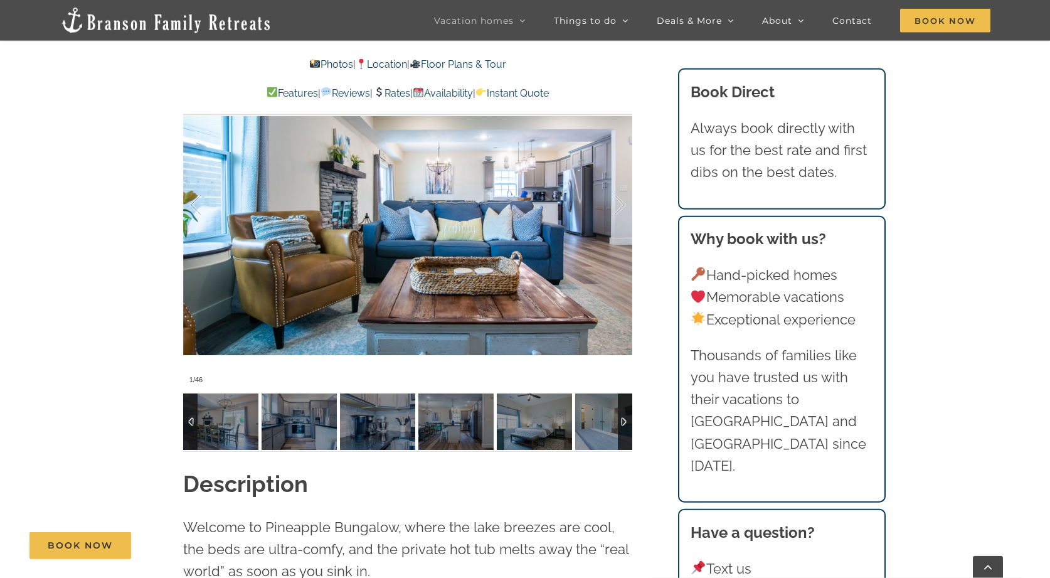
click at [624, 400] on div at bounding box center [625, 421] width 14 height 56
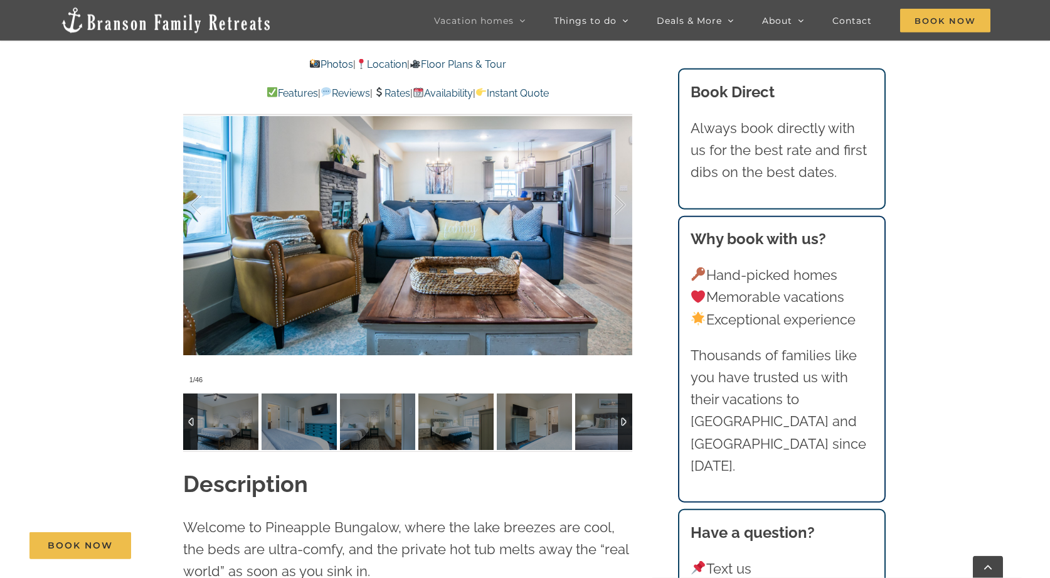
click at [624, 400] on div at bounding box center [625, 421] width 14 height 56
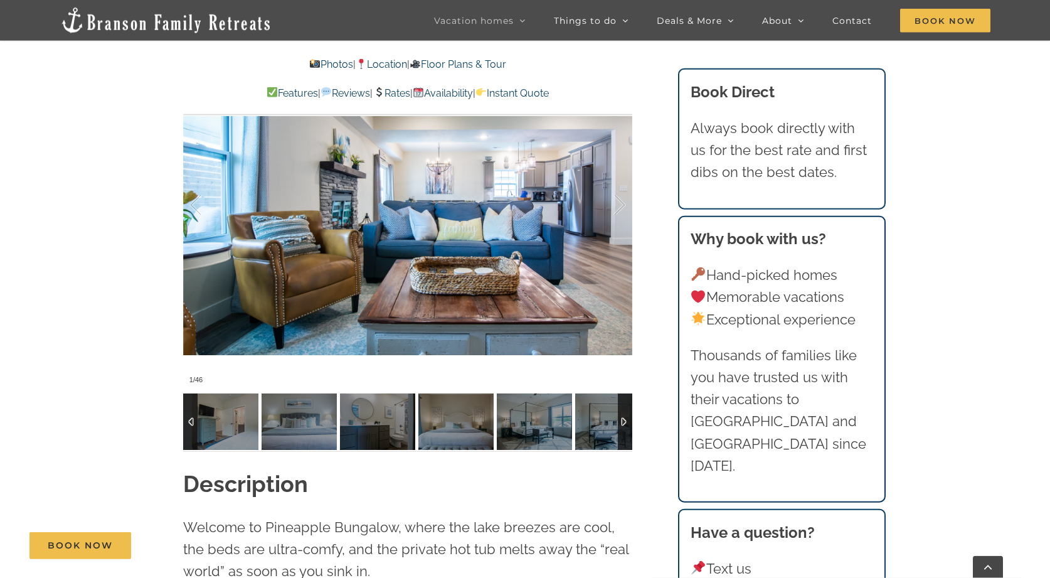
click at [624, 400] on div at bounding box center [625, 421] width 14 height 56
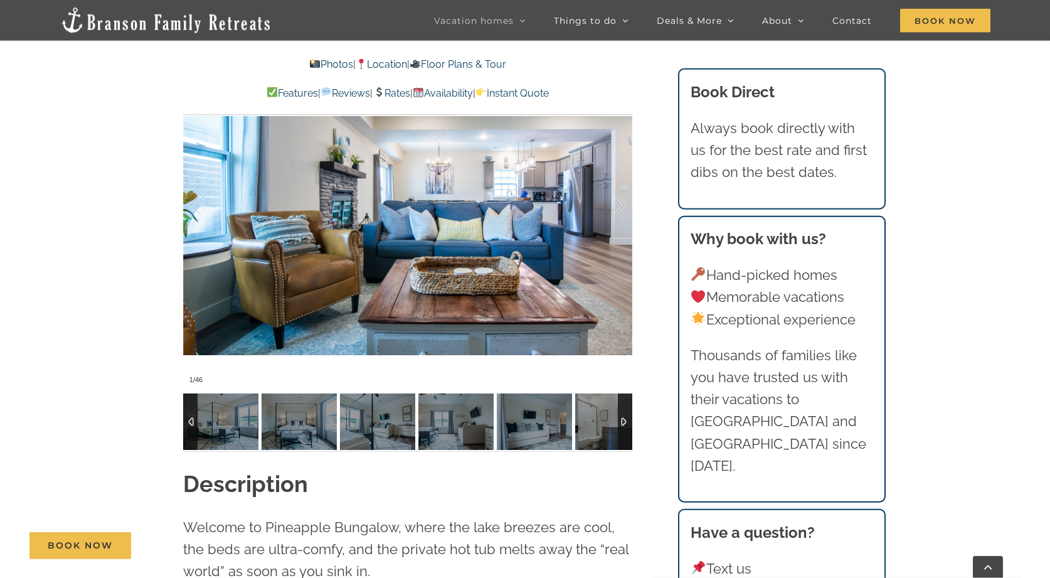
click at [624, 400] on div at bounding box center [625, 421] width 14 height 56
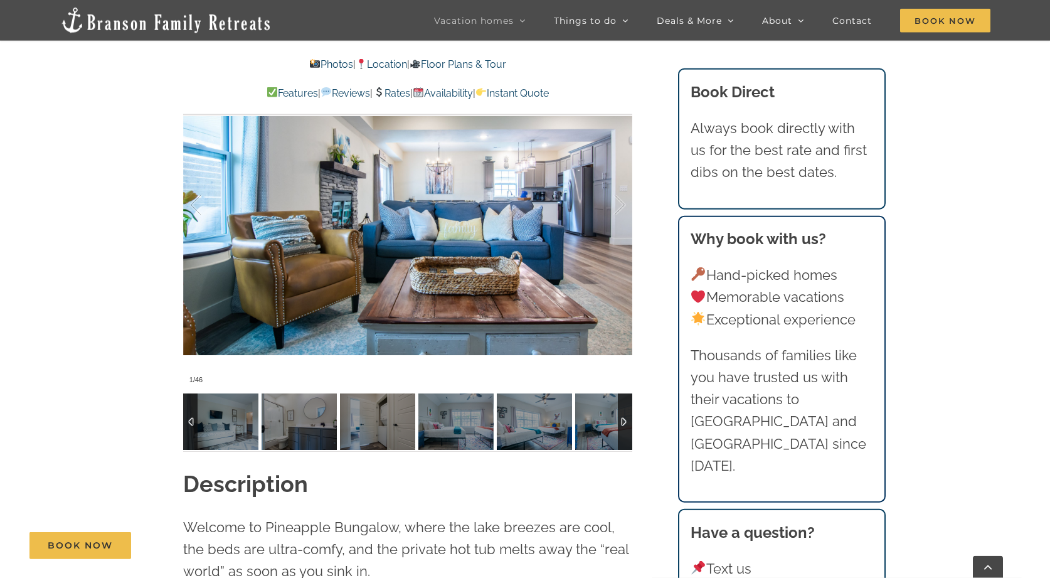
click at [624, 400] on div at bounding box center [625, 421] width 14 height 56
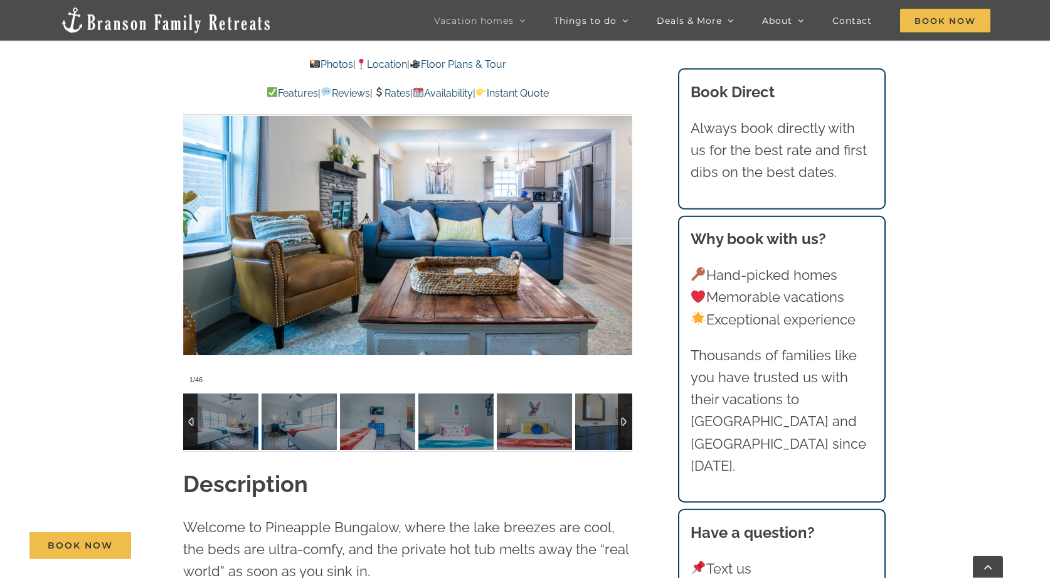
click at [624, 400] on div at bounding box center [625, 421] width 14 height 56
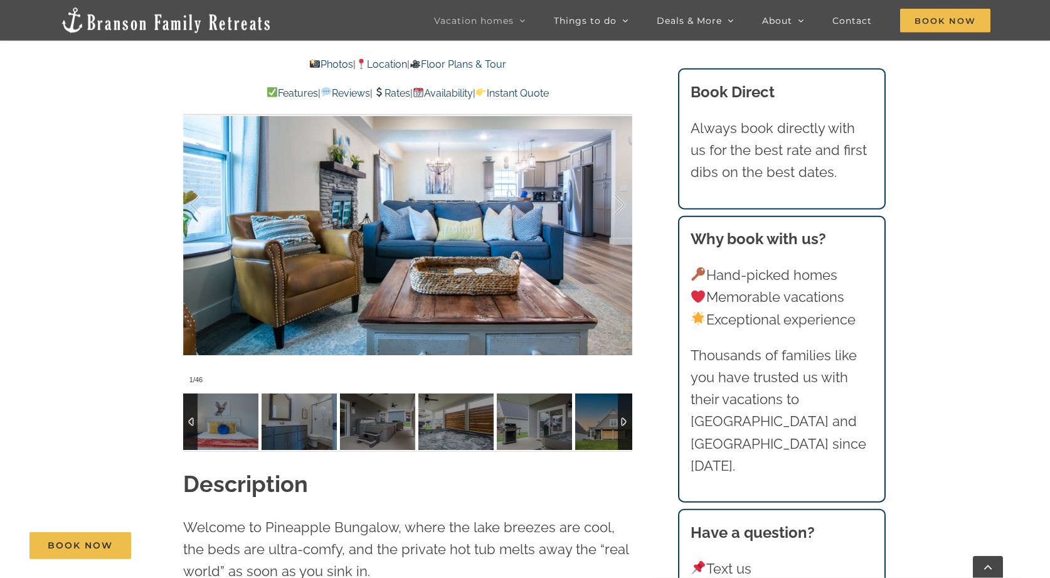
click at [624, 400] on div at bounding box center [625, 421] width 14 height 56
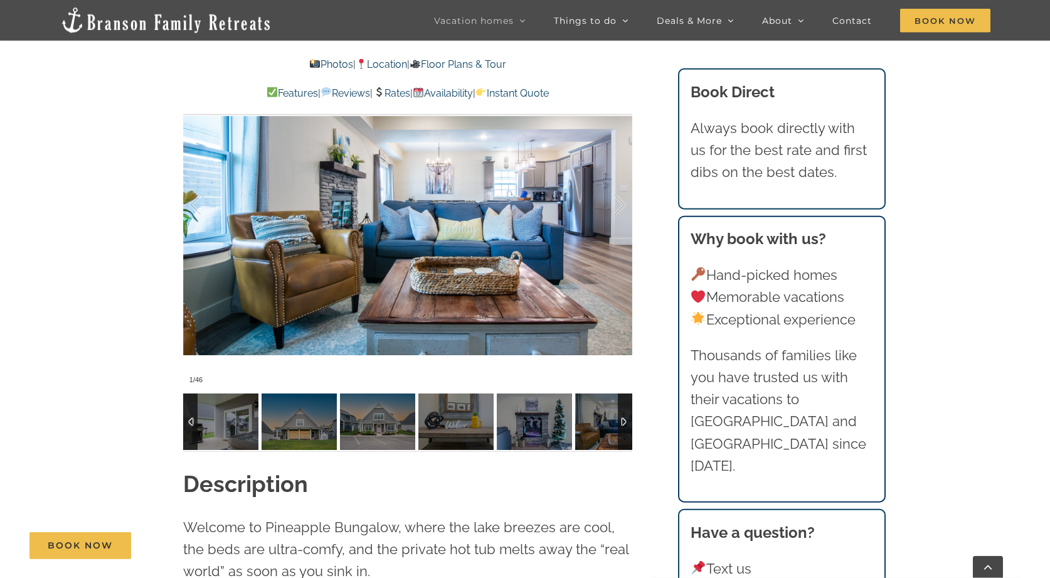
click at [624, 400] on div at bounding box center [625, 421] width 14 height 56
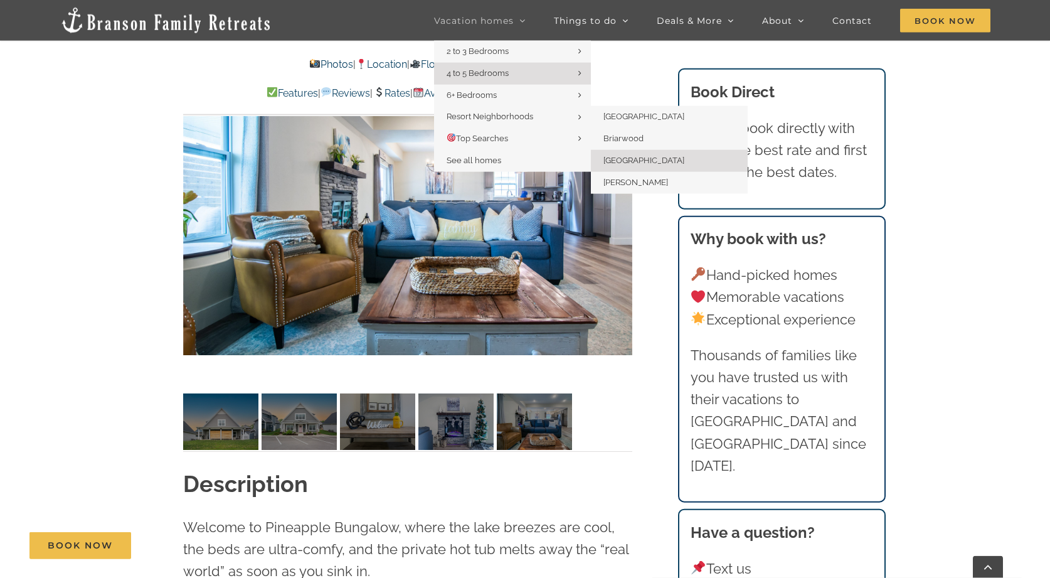
click at [616, 157] on span "[GEOGRAPHIC_DATA]" at bounding box center [643, 160] width 81 height 9
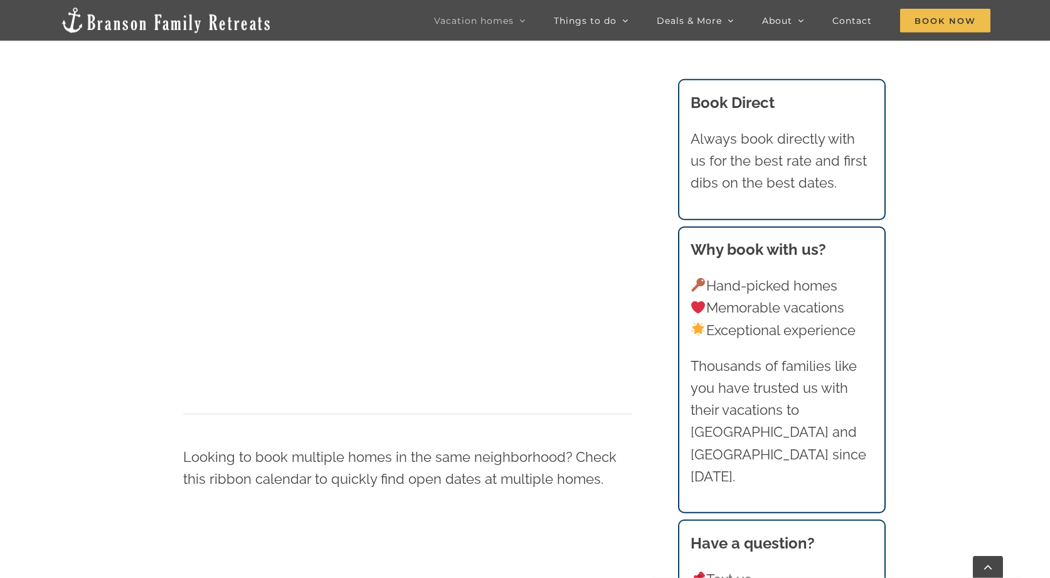
scroll to position [771, 0]
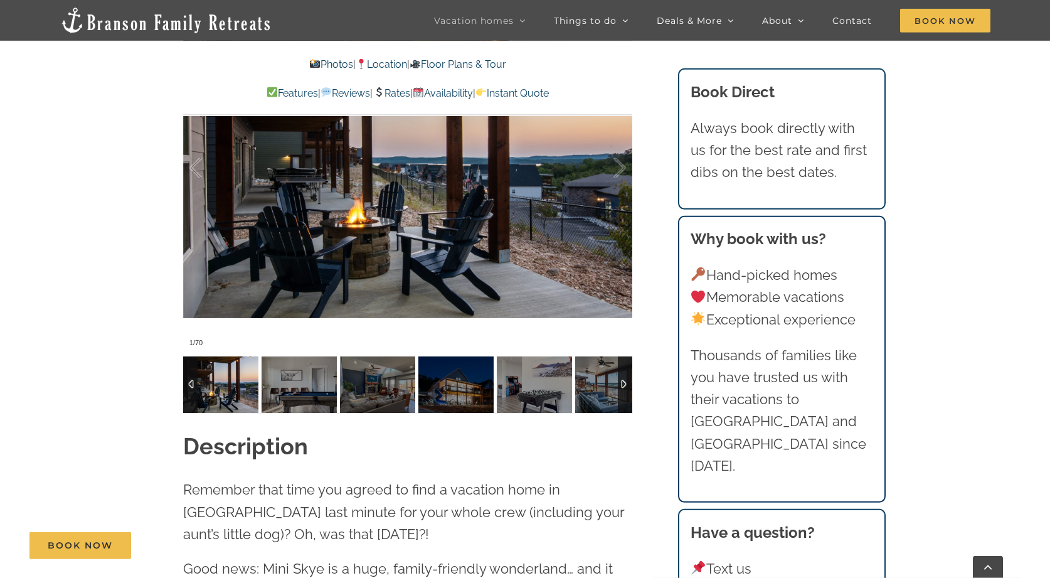
scroll to position [1008, 0]
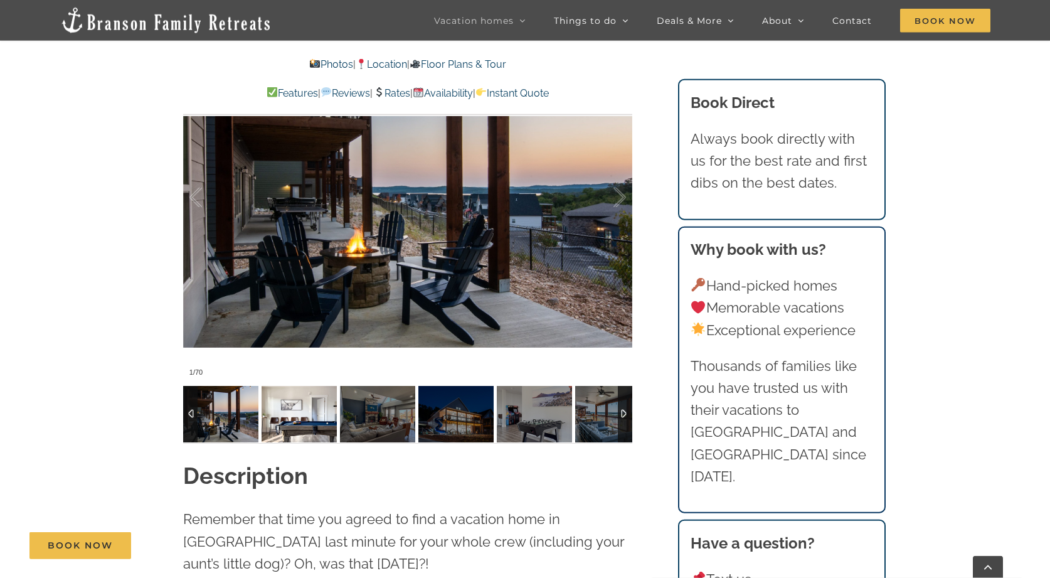
click at [317, 416] on img at bounding box center [298, 414] width 75 height 56
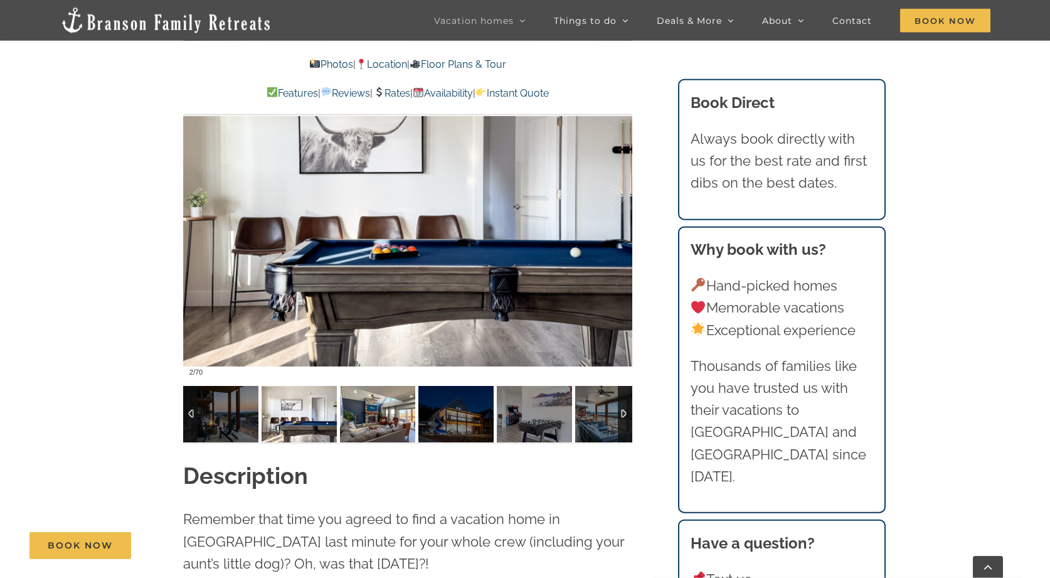
click at [377, 420] on img at bounding box center [377, 414] width 75 height 56
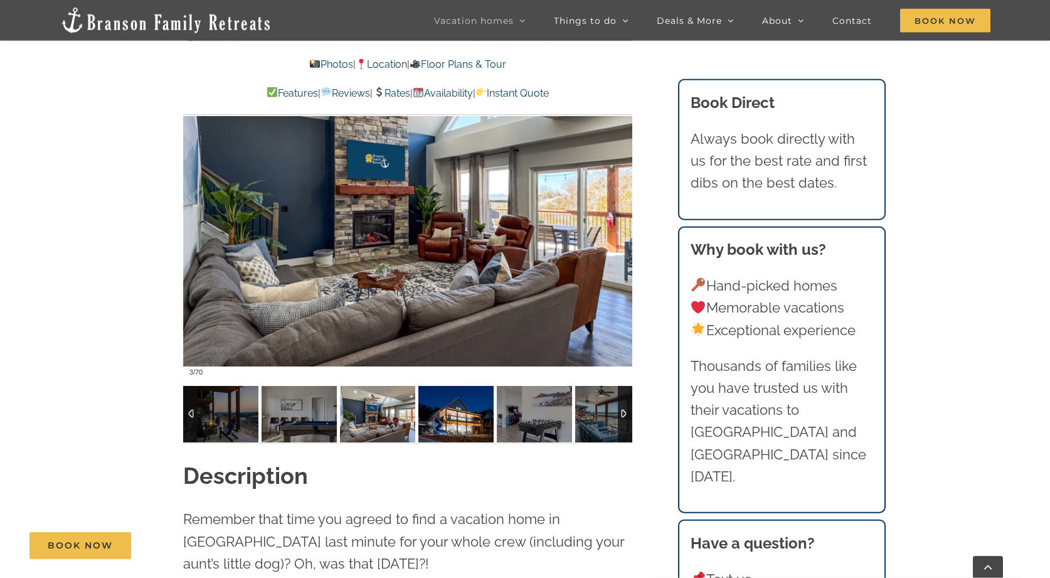
click at [450, 421] on img at bounding box center [455, 414] width 75 height 56
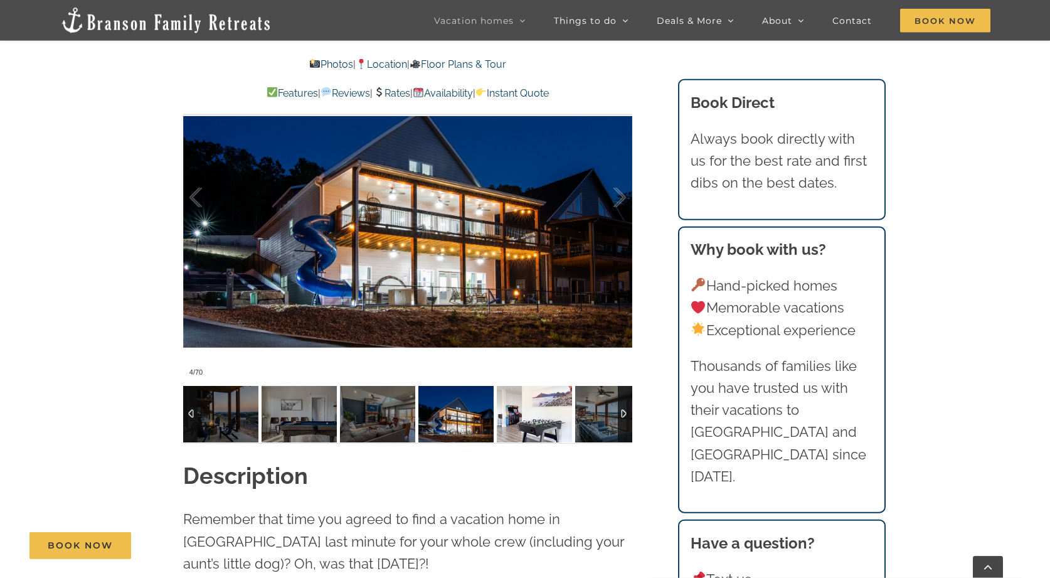
click at [519, 423] on img at bounding box center [534, 414] width 75 height 56
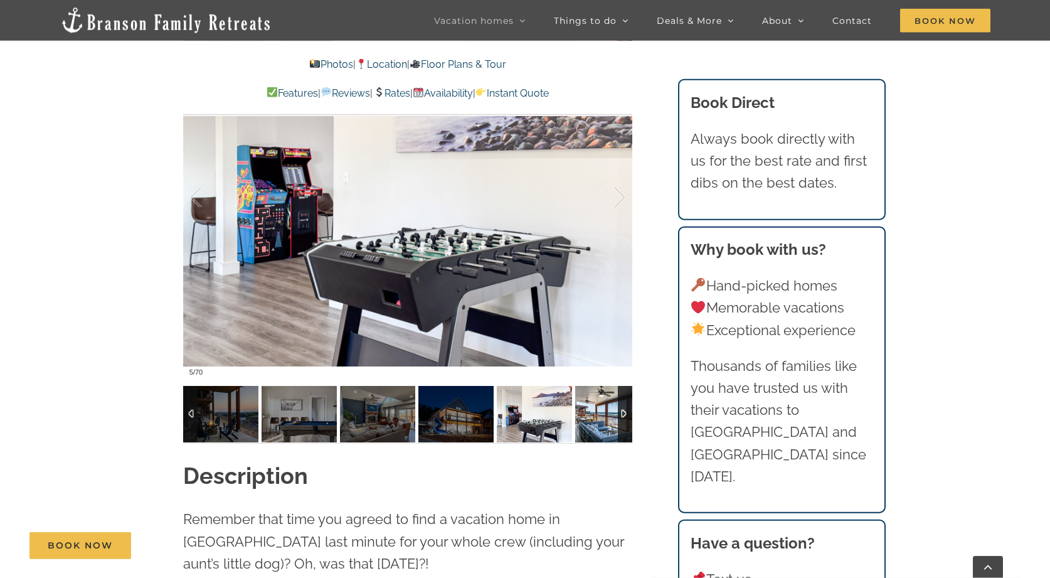
click at [593, 423] on img at bounding box center [612, 414] width 75 height 56
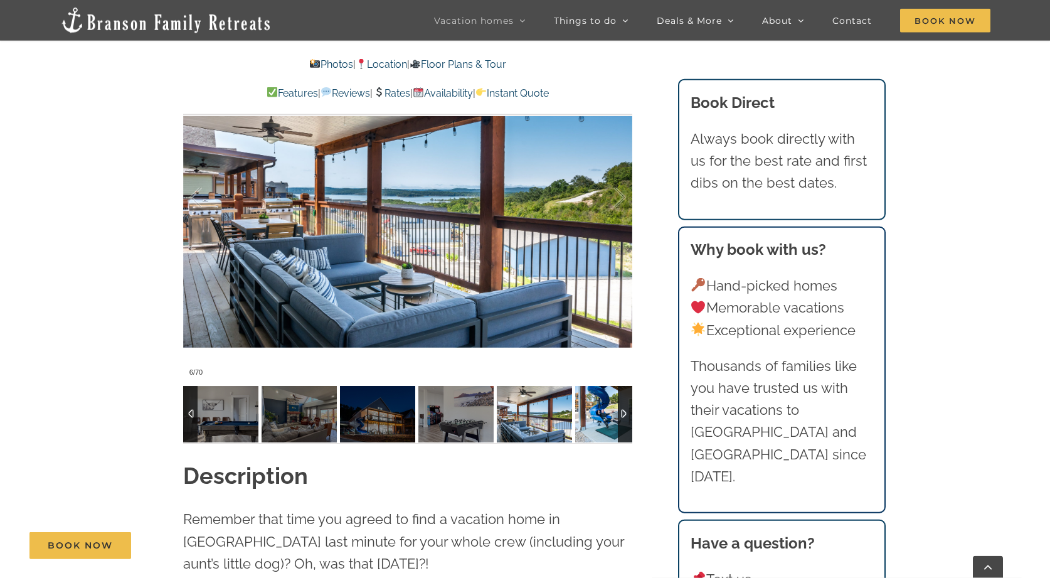
click at [593, 423] on img at bounding box center [612, 414] width 75 height 56
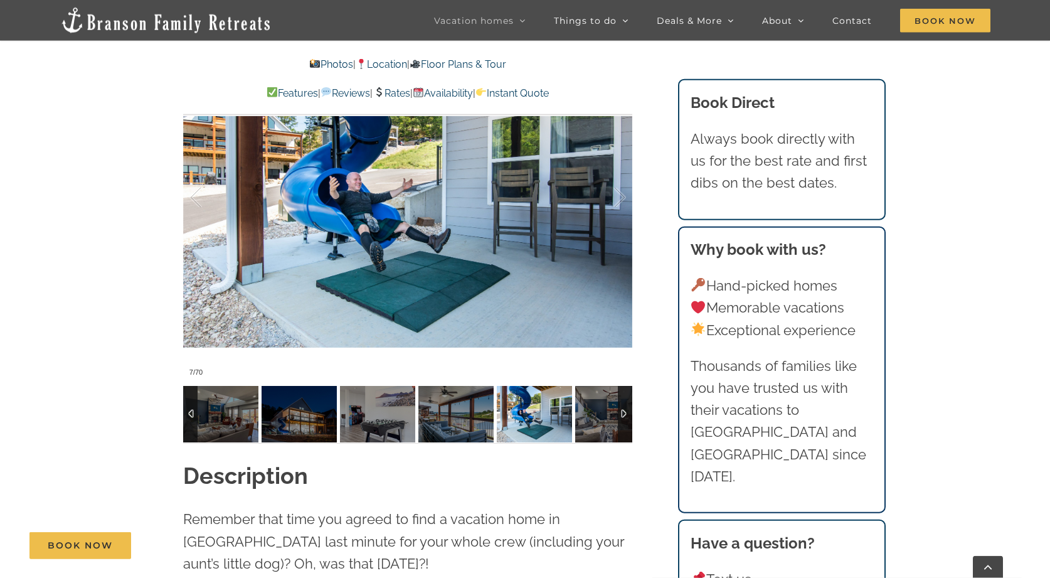
click at [593, 423] on img at bounding box center [612, 414] width 75 height 56
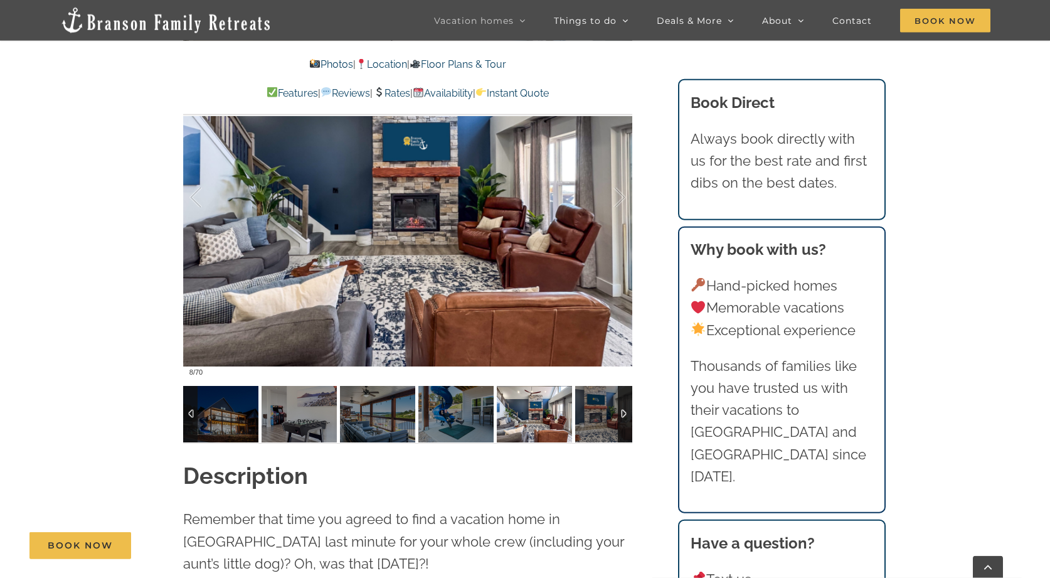
click at [593, 423] on img at bounding box center [612, 414] width 75 height 56
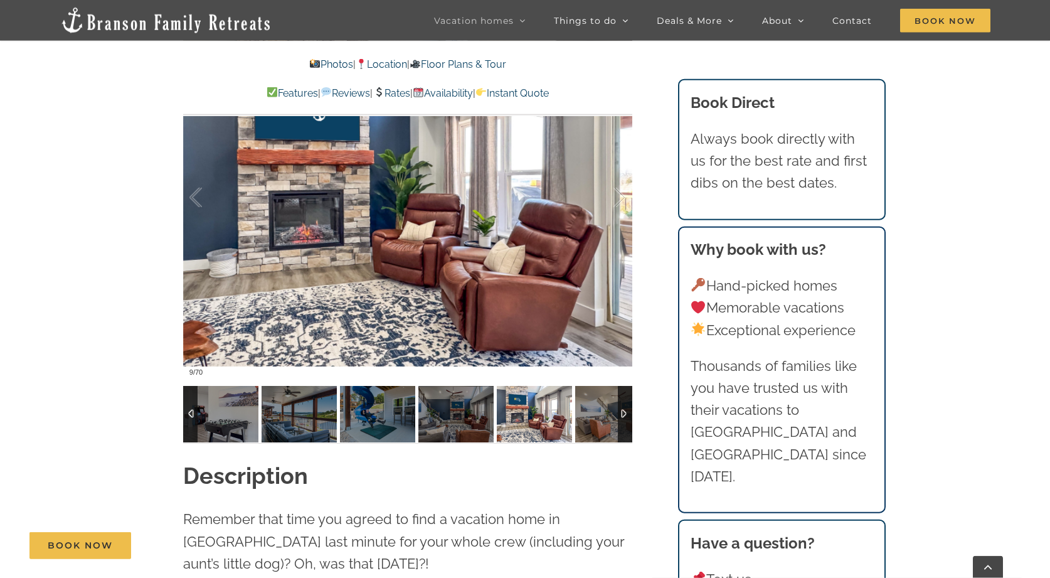
click at [593, 423] on img at bounding box center [612, 414] width 75 height 56
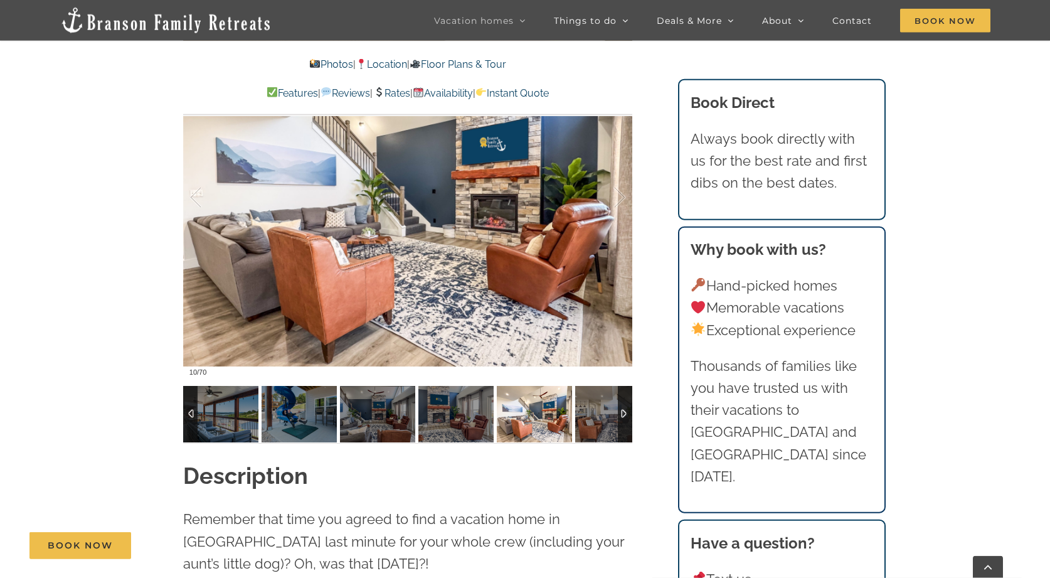
click at [593, 423] on img at bounding box center [612, 414] width 75 height 56
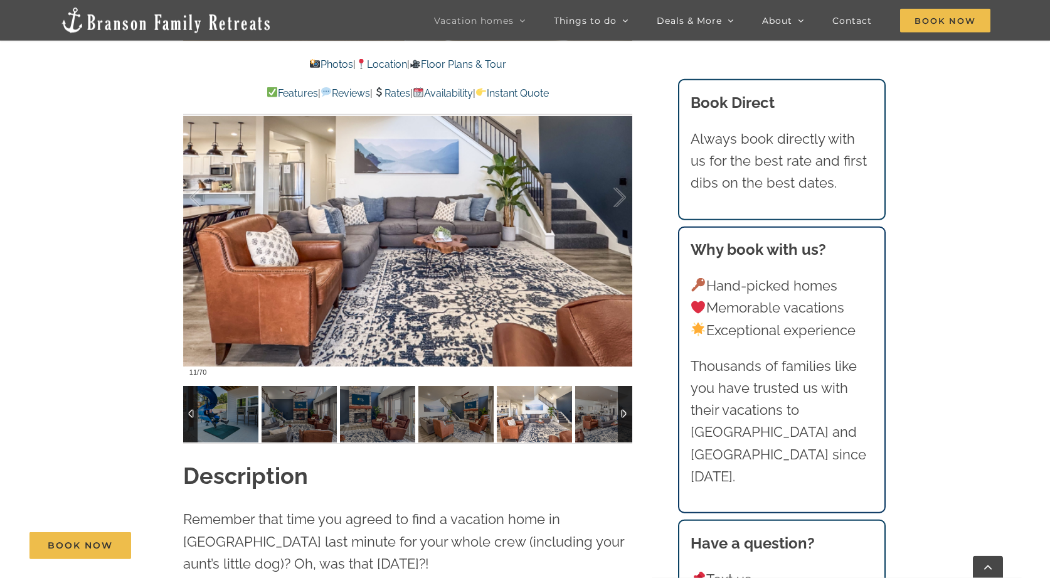
click at [593, 423] on img at bounding box center [612, 414] width 75 height 56
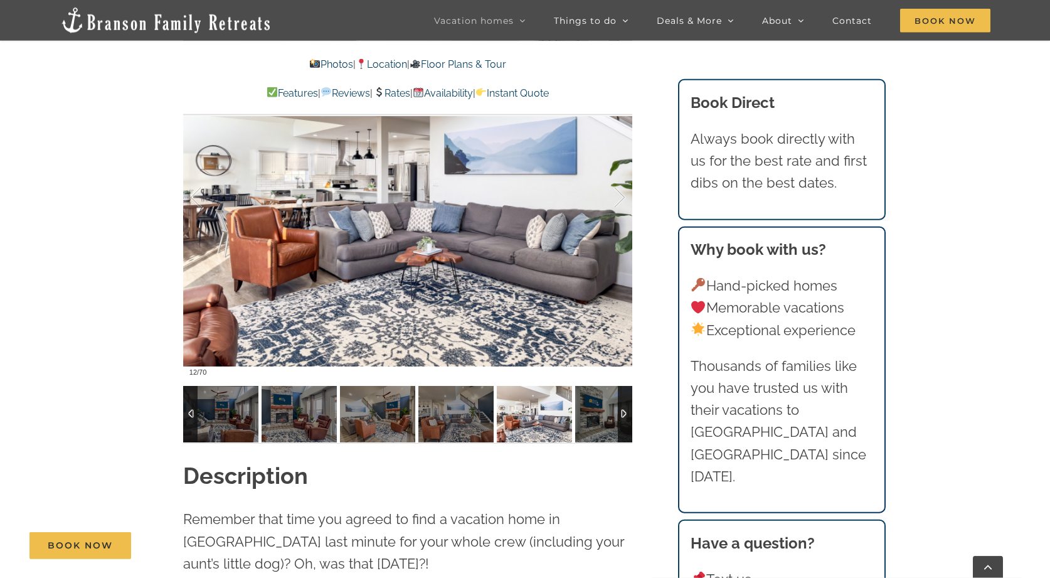
click at [593, 423] on img at bounding box center [612, 414] width 75 height 56
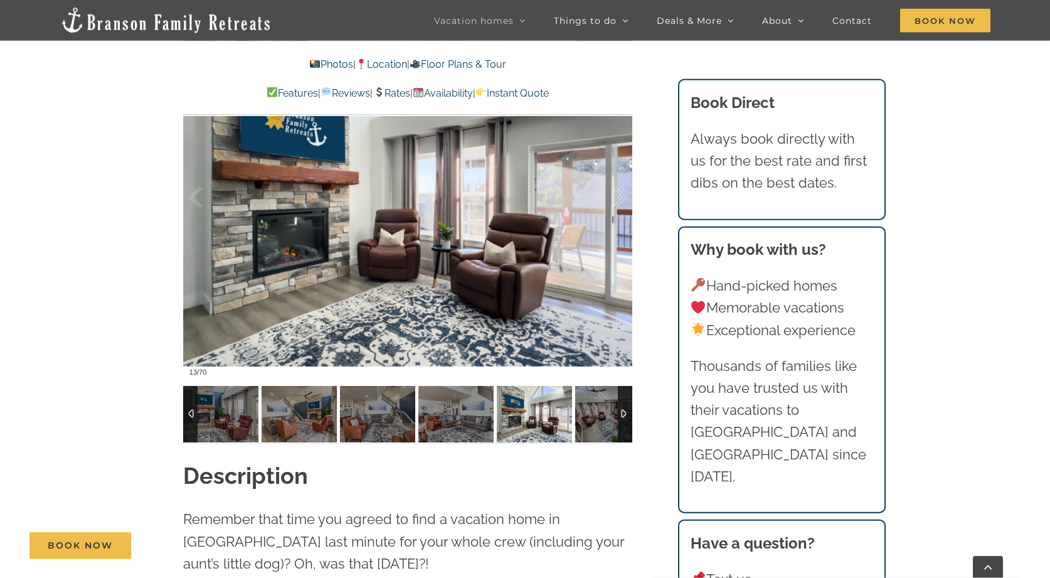
click at [593, 423] on img at bounding box center [612, 414] width 75 height 56
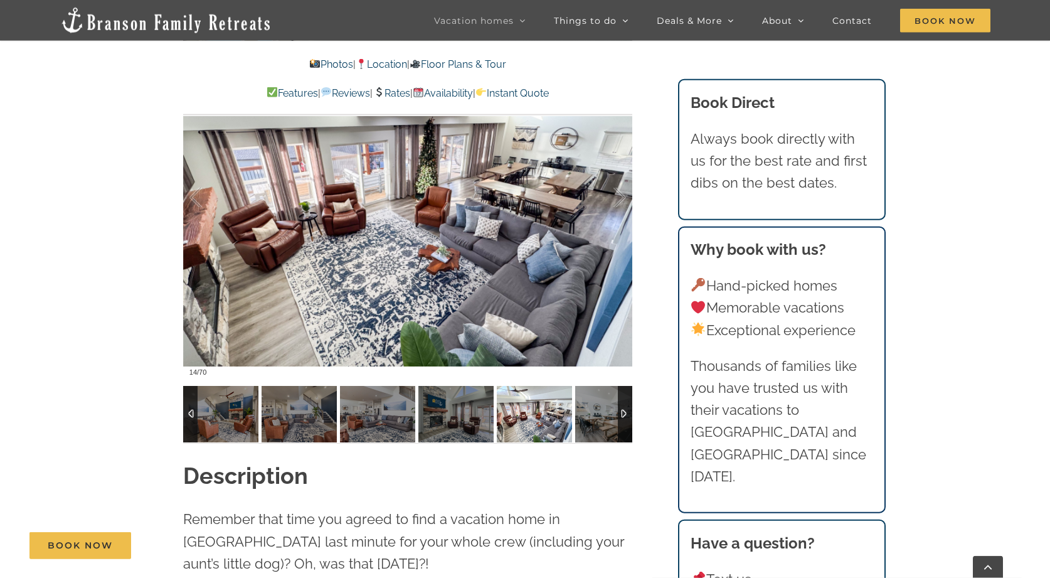
click at [593, 423] on img at bounding box center [612, 414] width 75 height 56
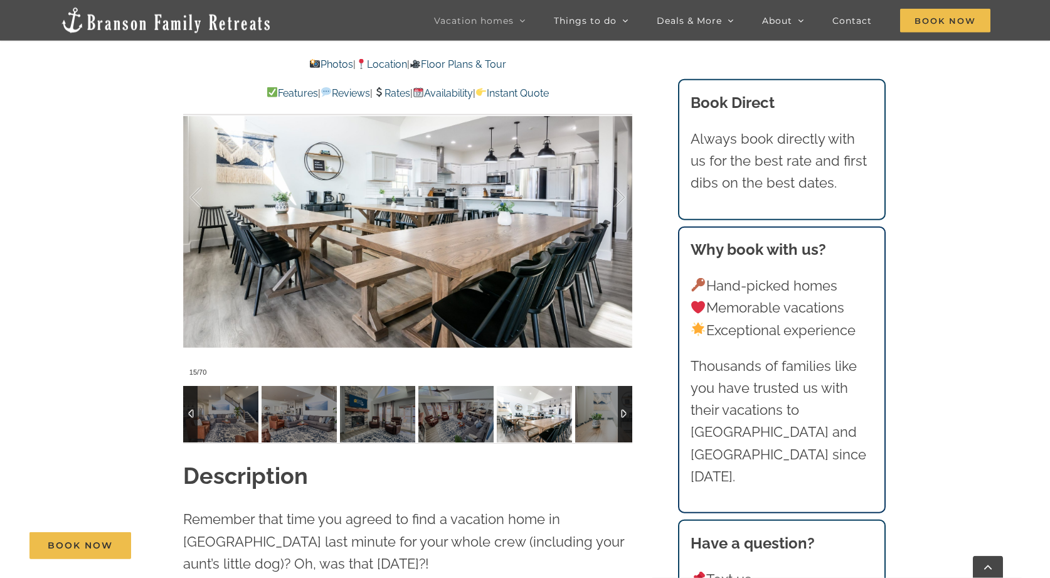
click at [593, 423] on img at bounding box center [612, 414] width 75 height 56
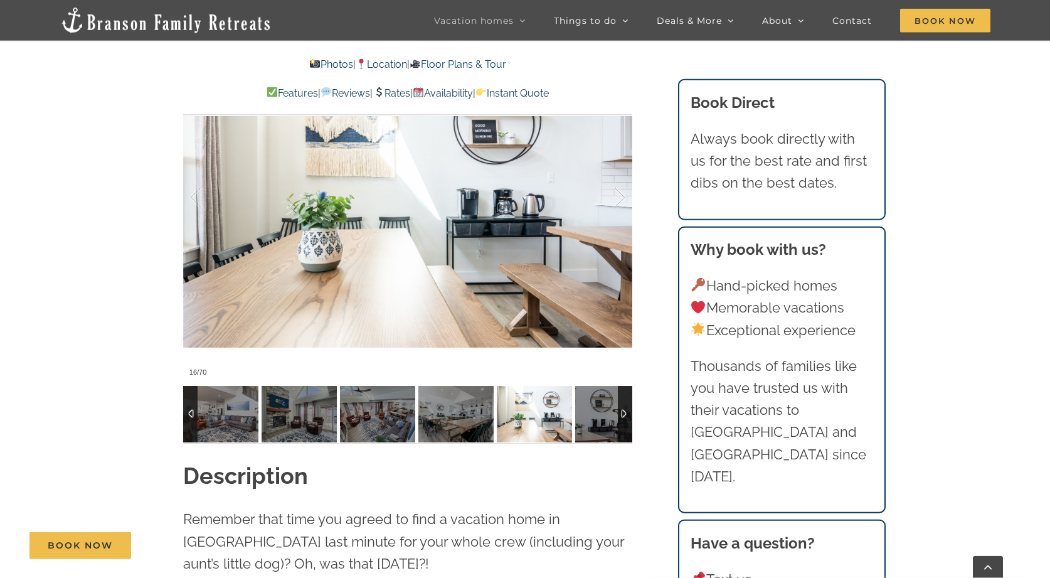
click at [593, 423] on img at bounding box center [612, 414] width 75 height 56
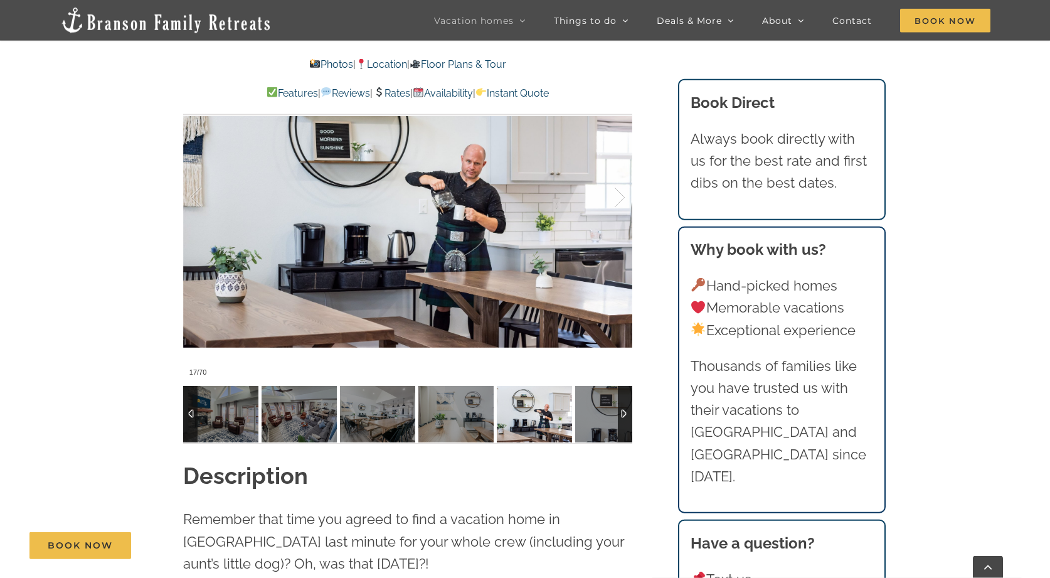
click at [593, 423] on img at bounding box center [612, 414] width 75 height 56
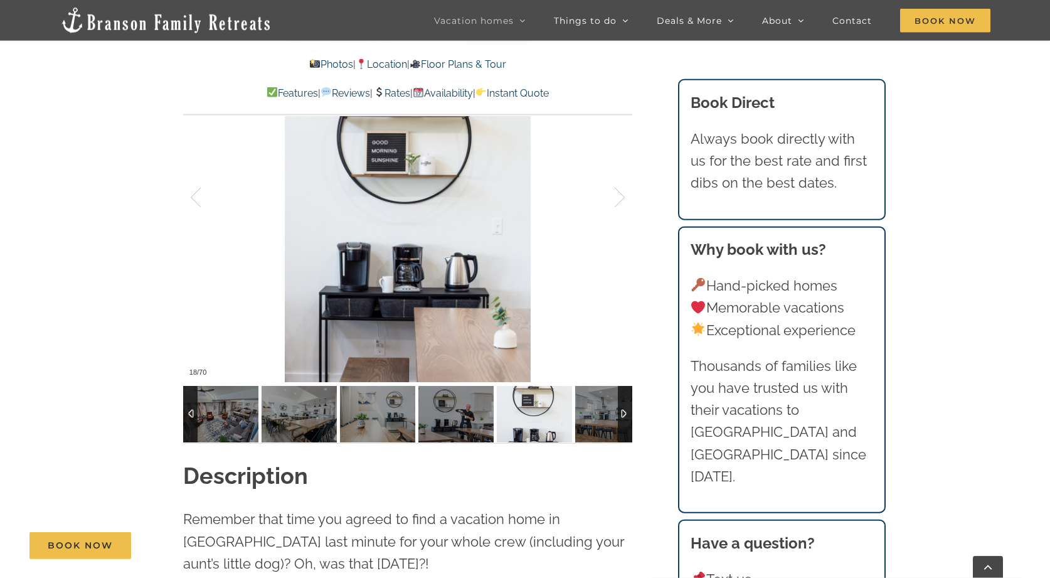
click at [593, 423] on img at bounding box center [612, 414] width 75 height 56
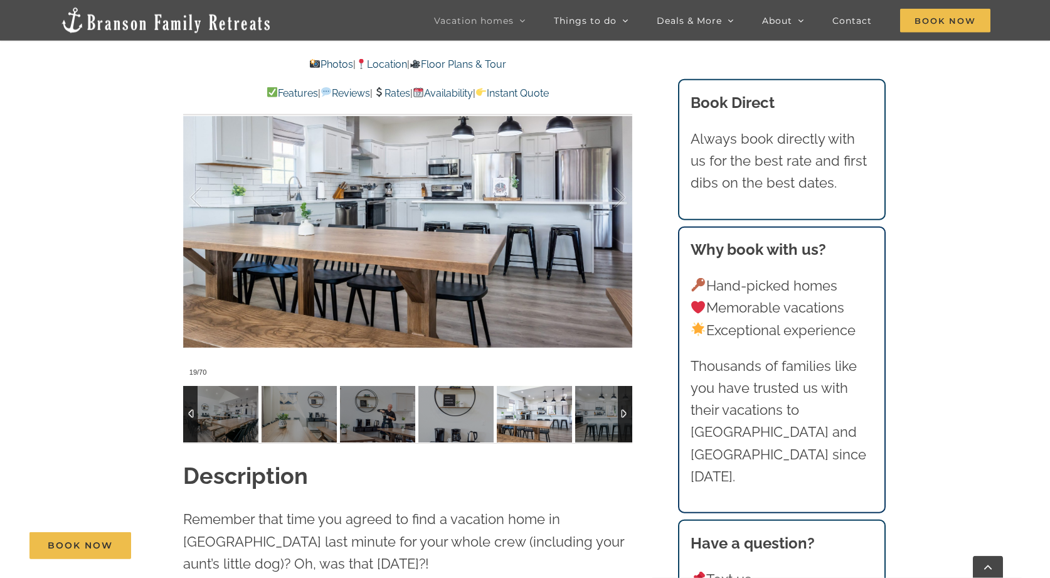
click at [572, 423] on div at bounding box center [534, 414] width 75 height 56
click at [593, 423] on img at bounding box center [612, 414] width 75 height 56
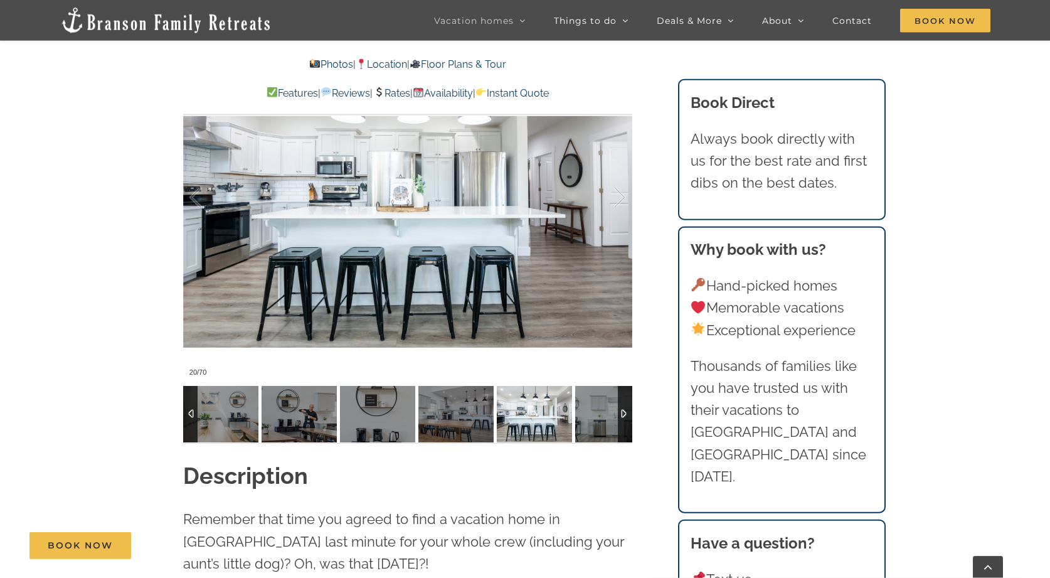
click at [593, 423] on img at bounding box center [612, 414] width 75 height 56
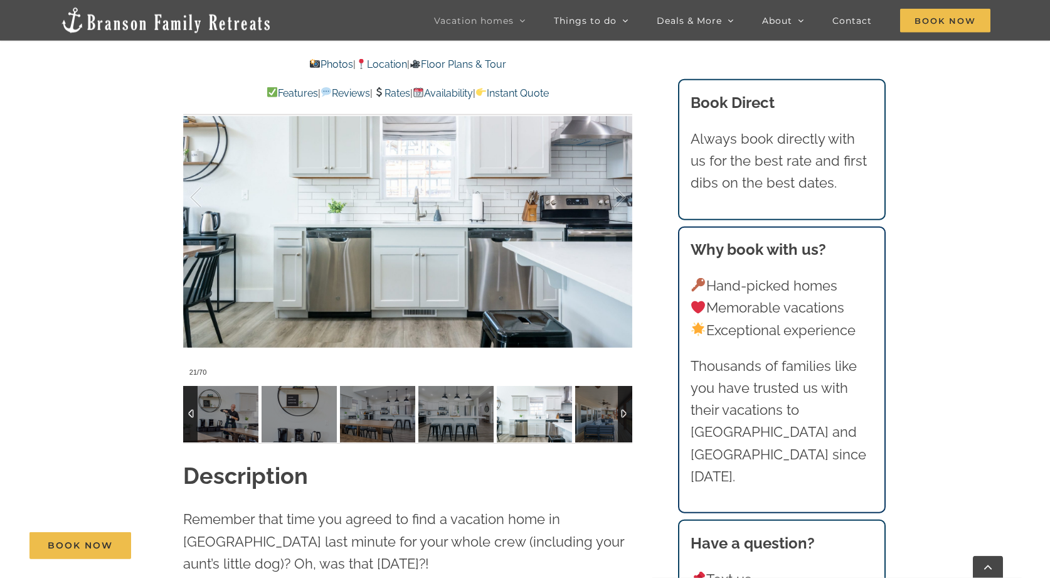
click at [572, 423] on div at bounding box center [534, 414] width 75 height 56
click at [593, 423] on img at bounding box center [612, 414] width 75 height 56
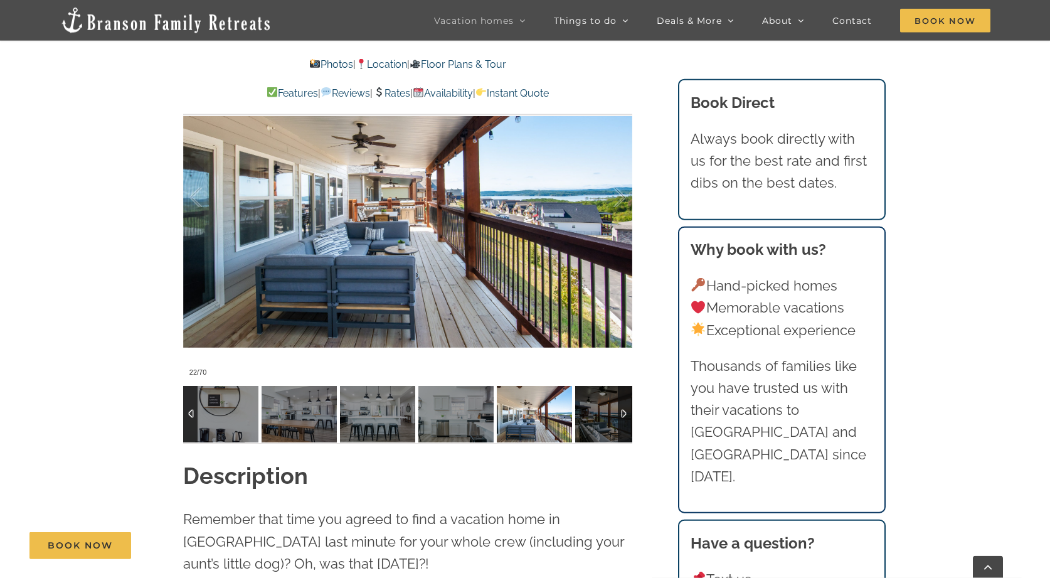
click at [593, 423] on img at bounding box center [612, 414] width 75 height 56
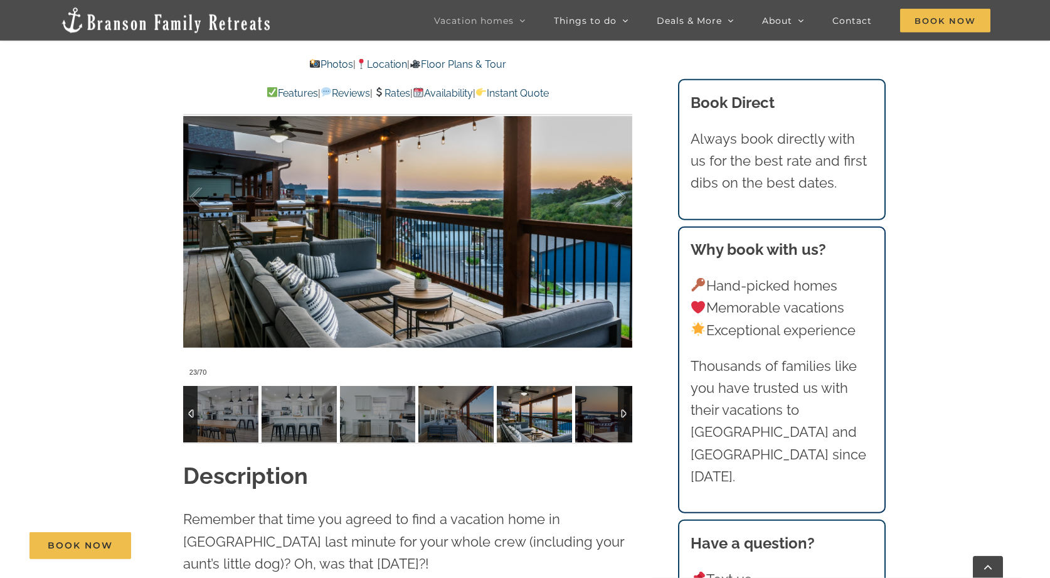
click at [593, 423] on img at bounding box center [612, 414] width 75 height 56
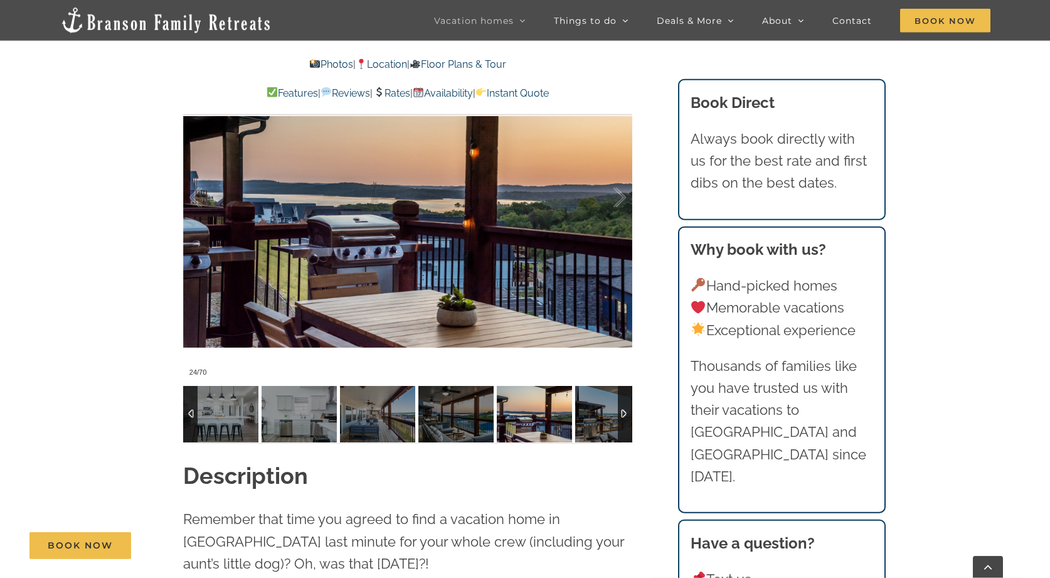
click at [593, 423] on img at bounding box center [612, 414] width 75 height 56
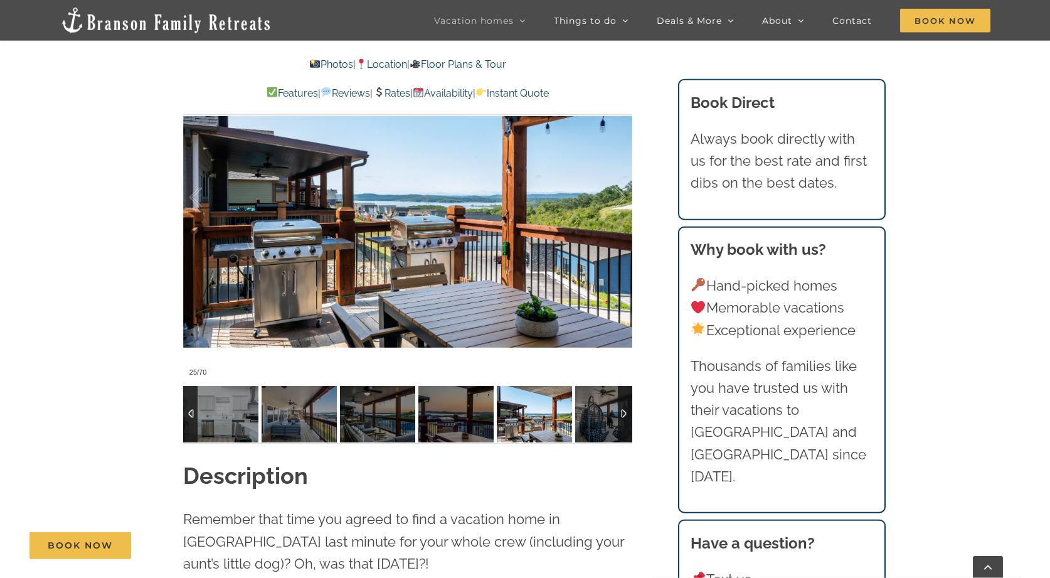
click at [593, 423] on img at bounding box center [612, 414] width 75 height 56
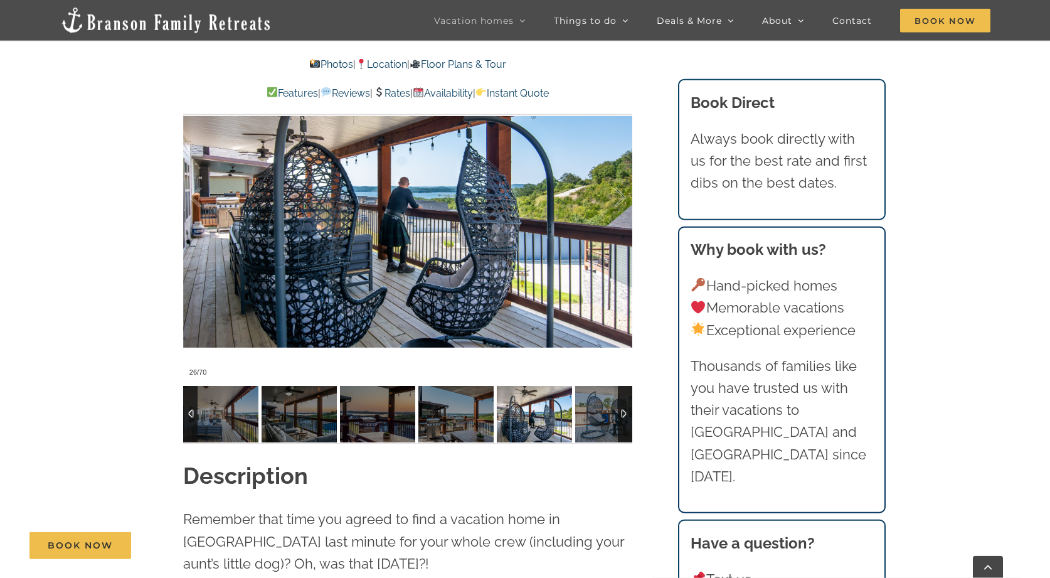
click at [593, 423] on img at bounding box center [612, 414] width 75 height 56
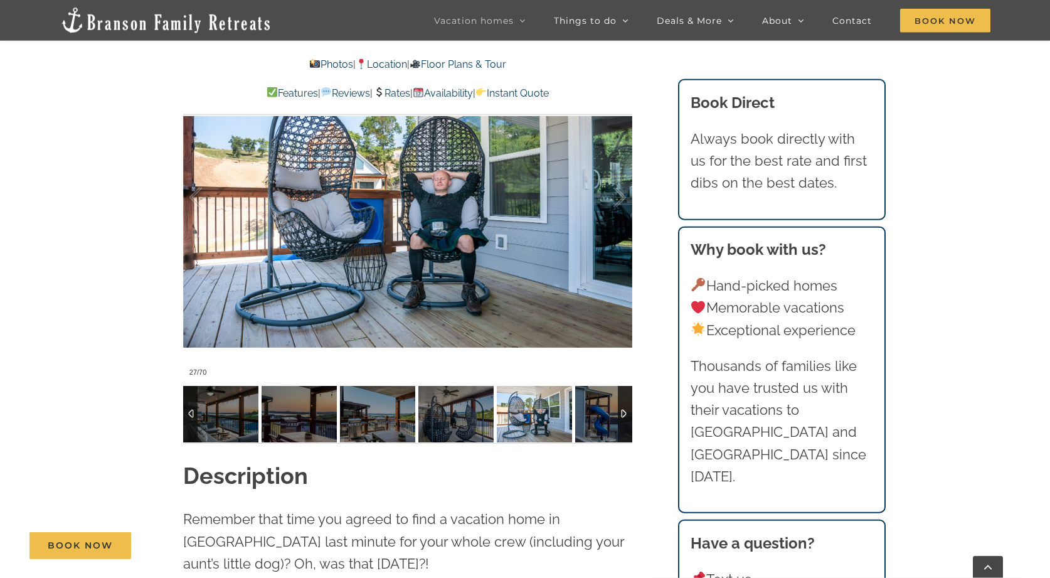
click at [593, 423] on img at bounding box center [612, 414] width 75 height 56
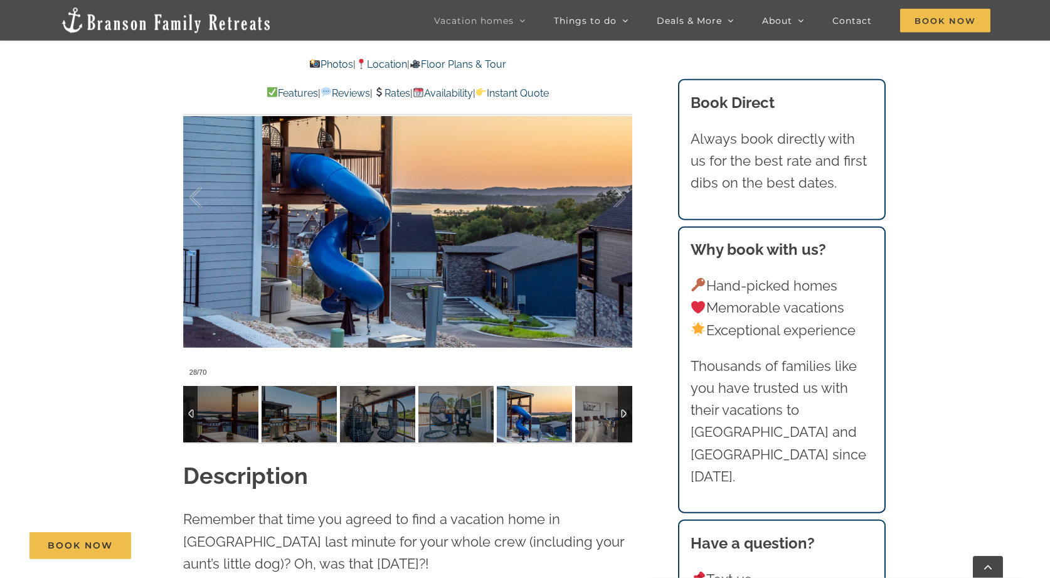
click at [593, 423] on img at bounding box center [612, 414] width 75 height 56
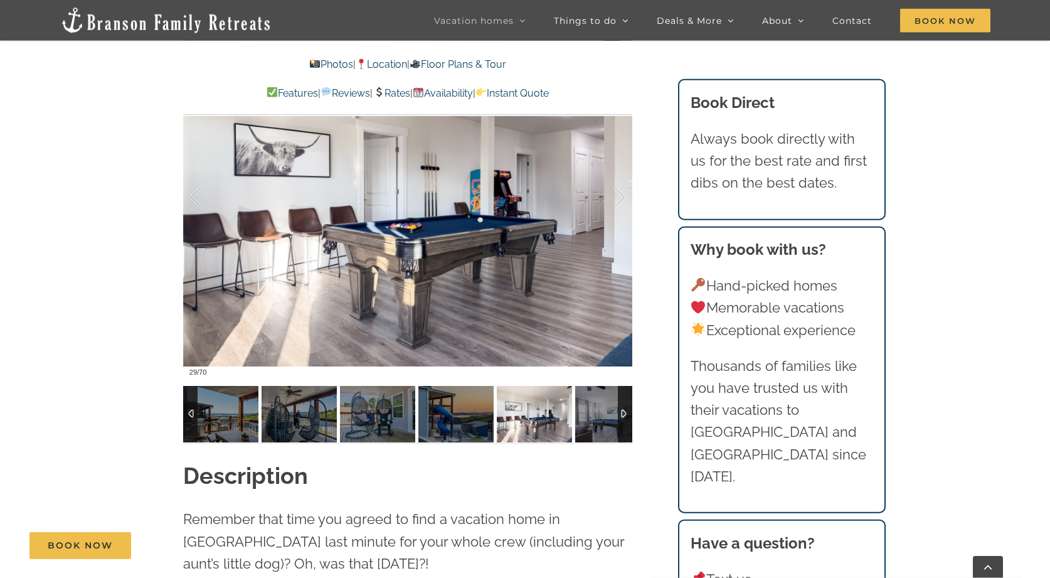
click at [593, 423] on img at bounding box center [612, 414] width 75 height 56
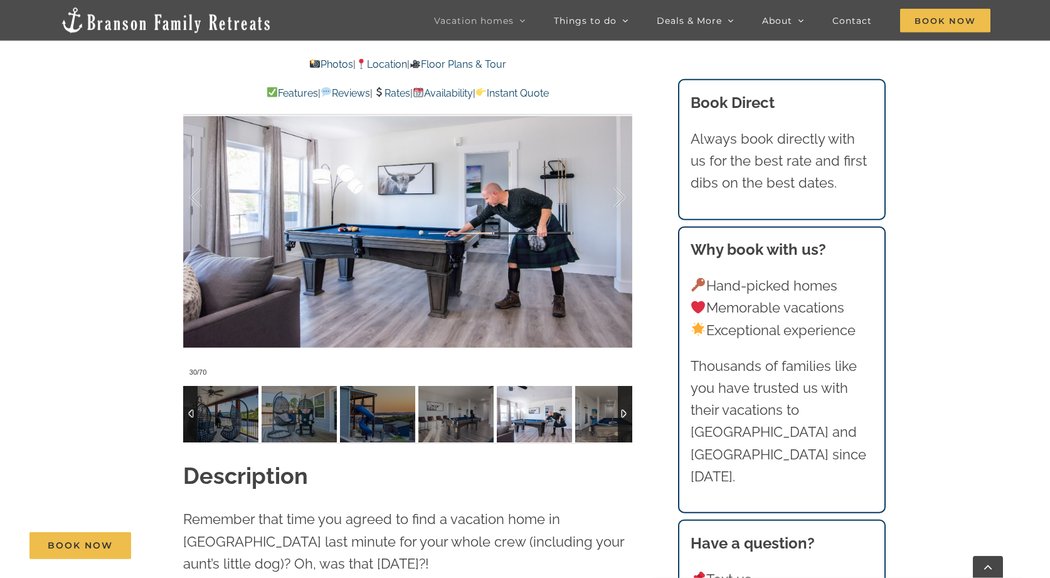
click at [593, 423] on img at bounding box center [612, 414] width 75 height 56
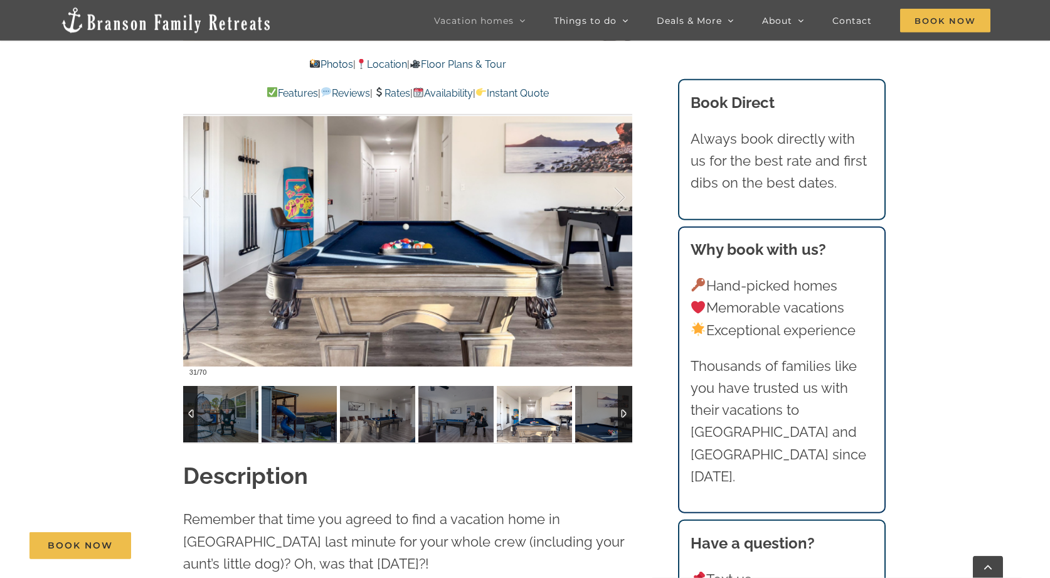
click at [593, 423] on img at bounding box center [612, 414] width 75 height 56
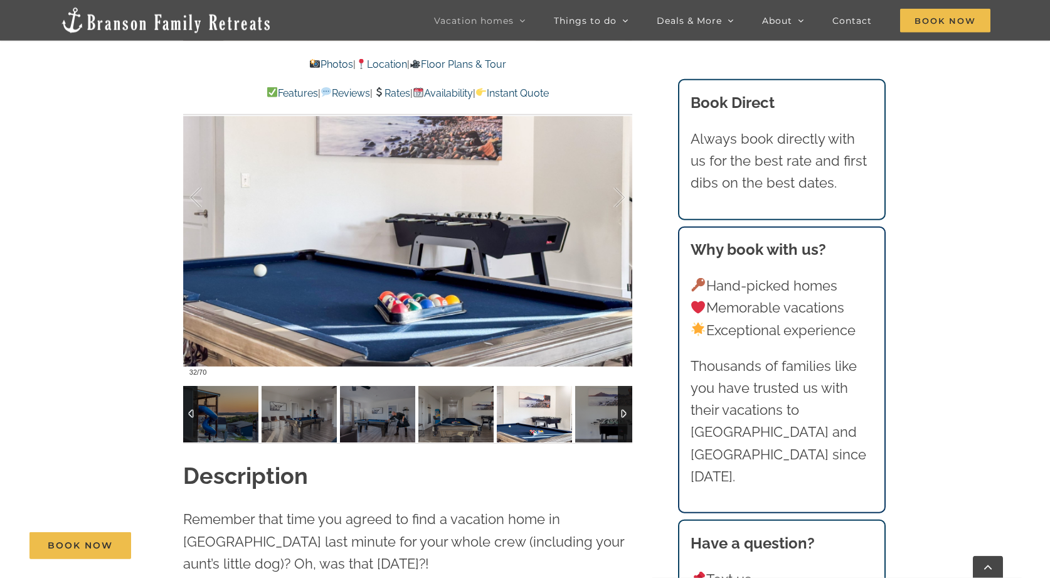
click at [593, 423] on img at bounding box center [612, 414] width 75 height 56
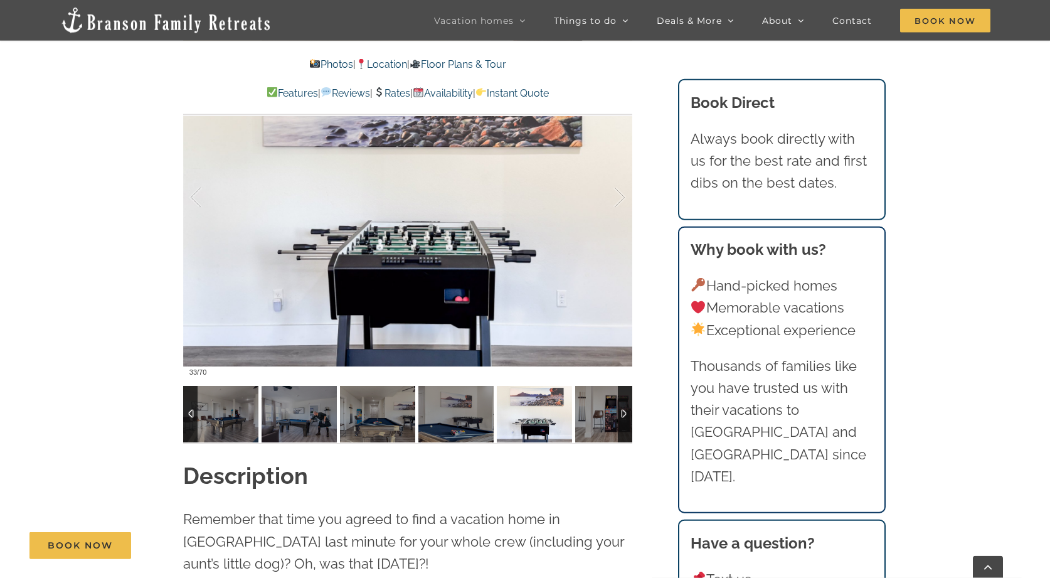
click at [593, 423] on img at bounding box center [612, 414] width 75 height 56
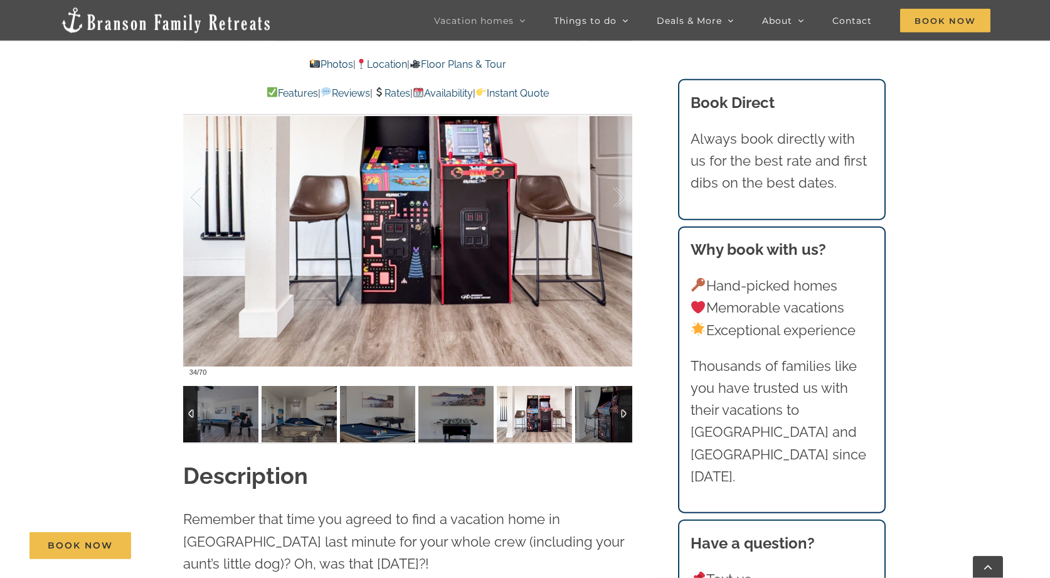
click at [593, 423] on img at bounding box center [612, 414] width 75 height 56
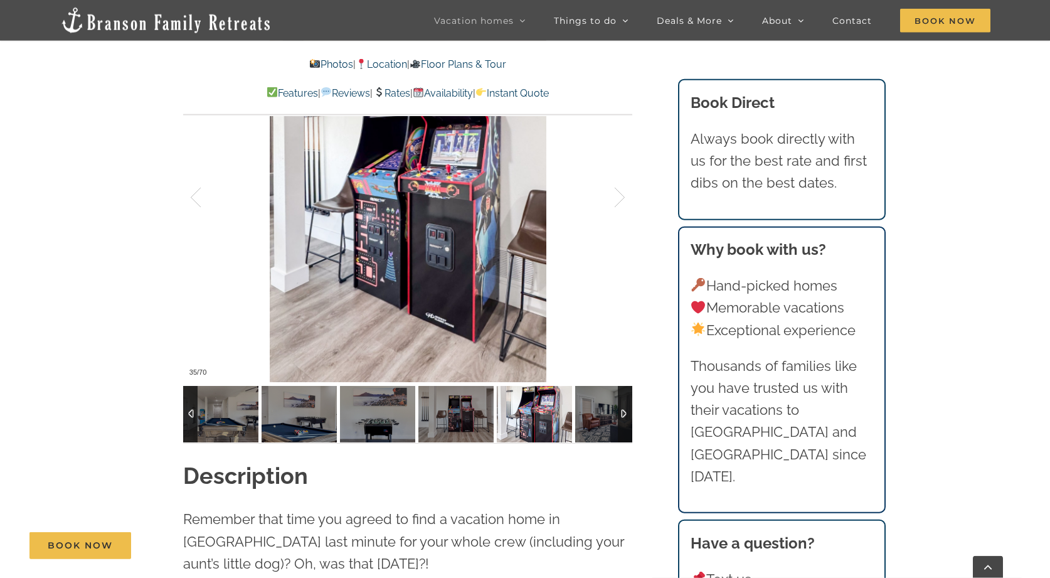
click at [593, 423] on img at bounding box center [612, 414] width 75 height 56
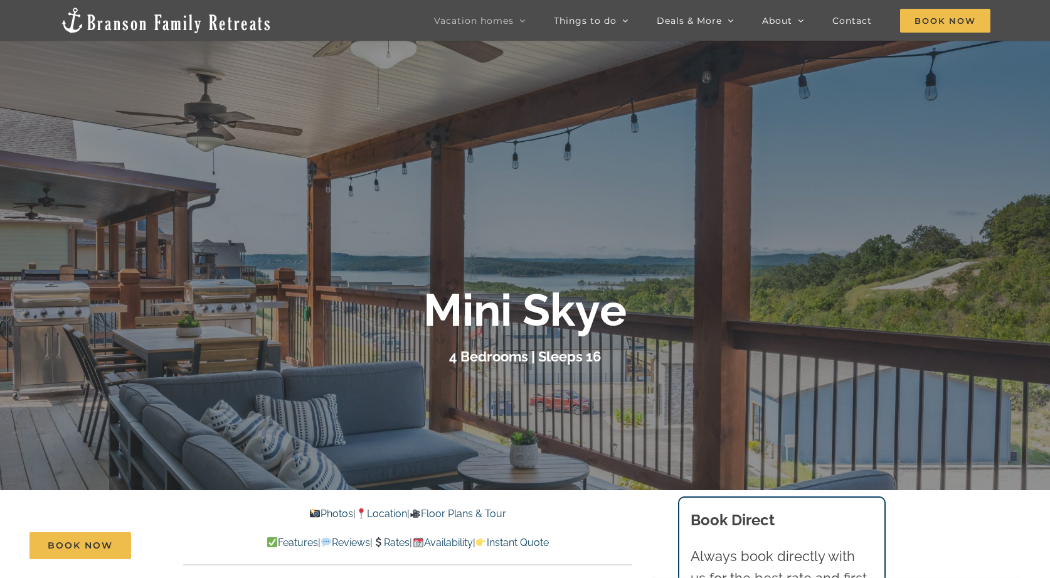
scroll to position [0, 0]
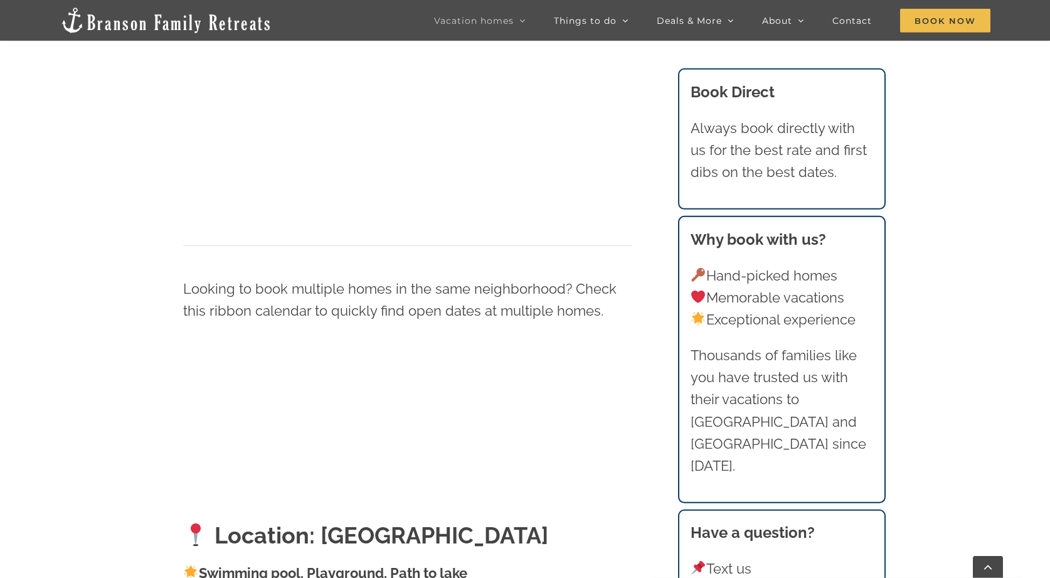
scroll to position [1174, 0]
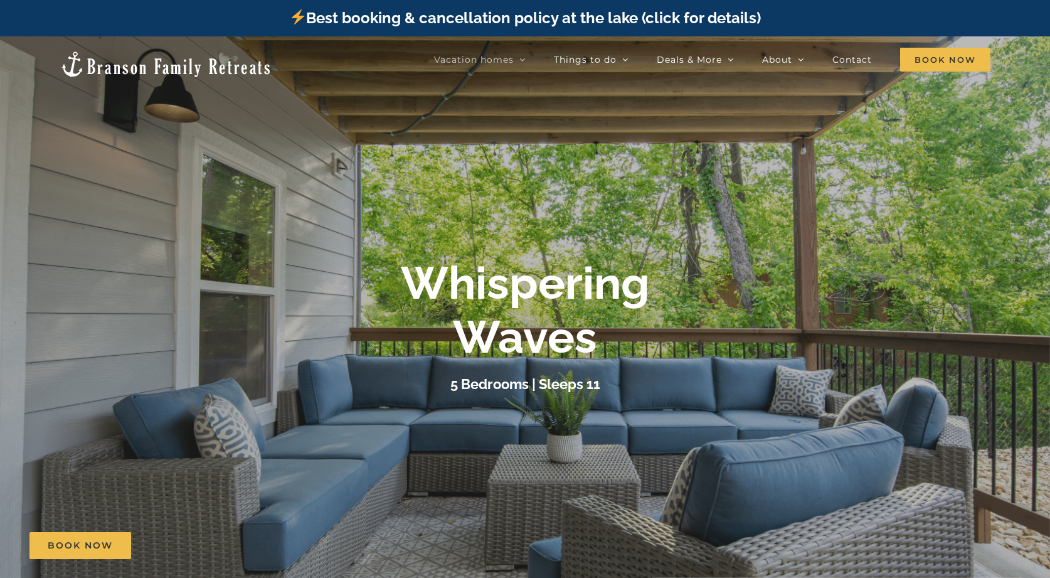
drag, startPoint x: 1041, startPoint y: 31, endPoint x: 1042, endPoint y: 51, distance: 20.7
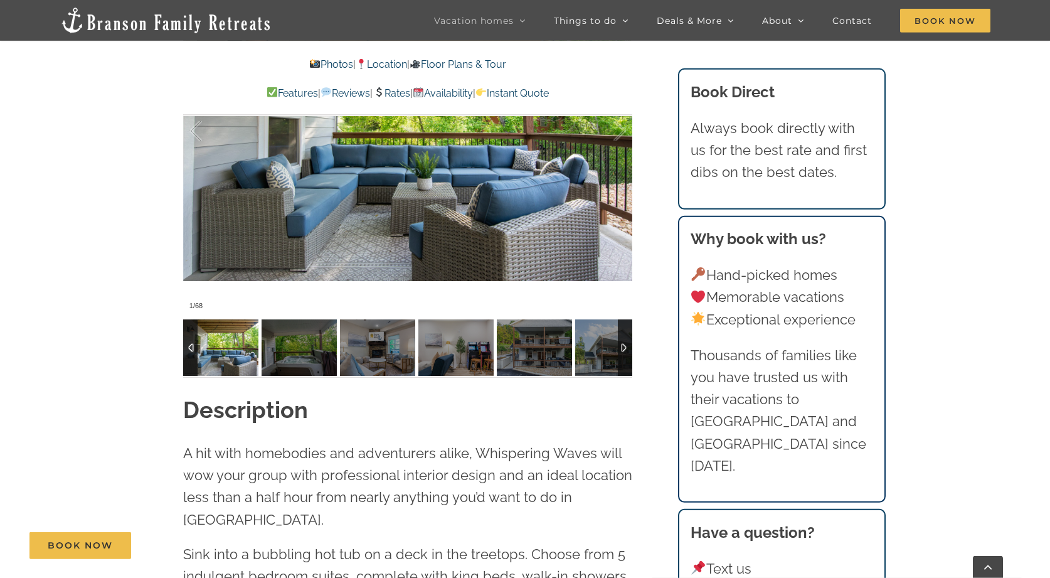
scroll to position [1161, 0]
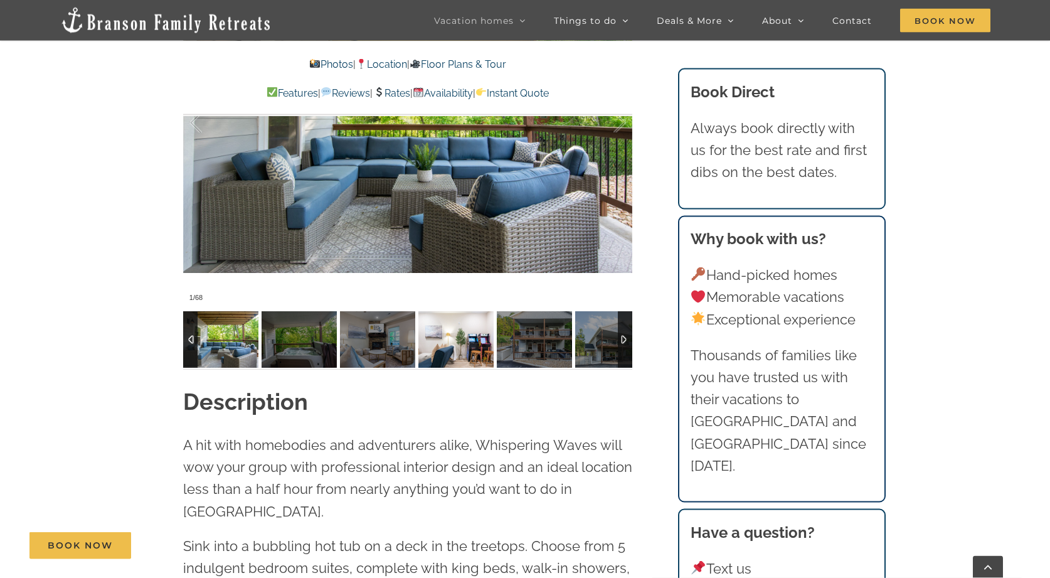
click at [460, 352] on img at bounding box center [455, 339] width 75 height 56
